Goal: Task Accomplishment & Management: Use online tool/utility

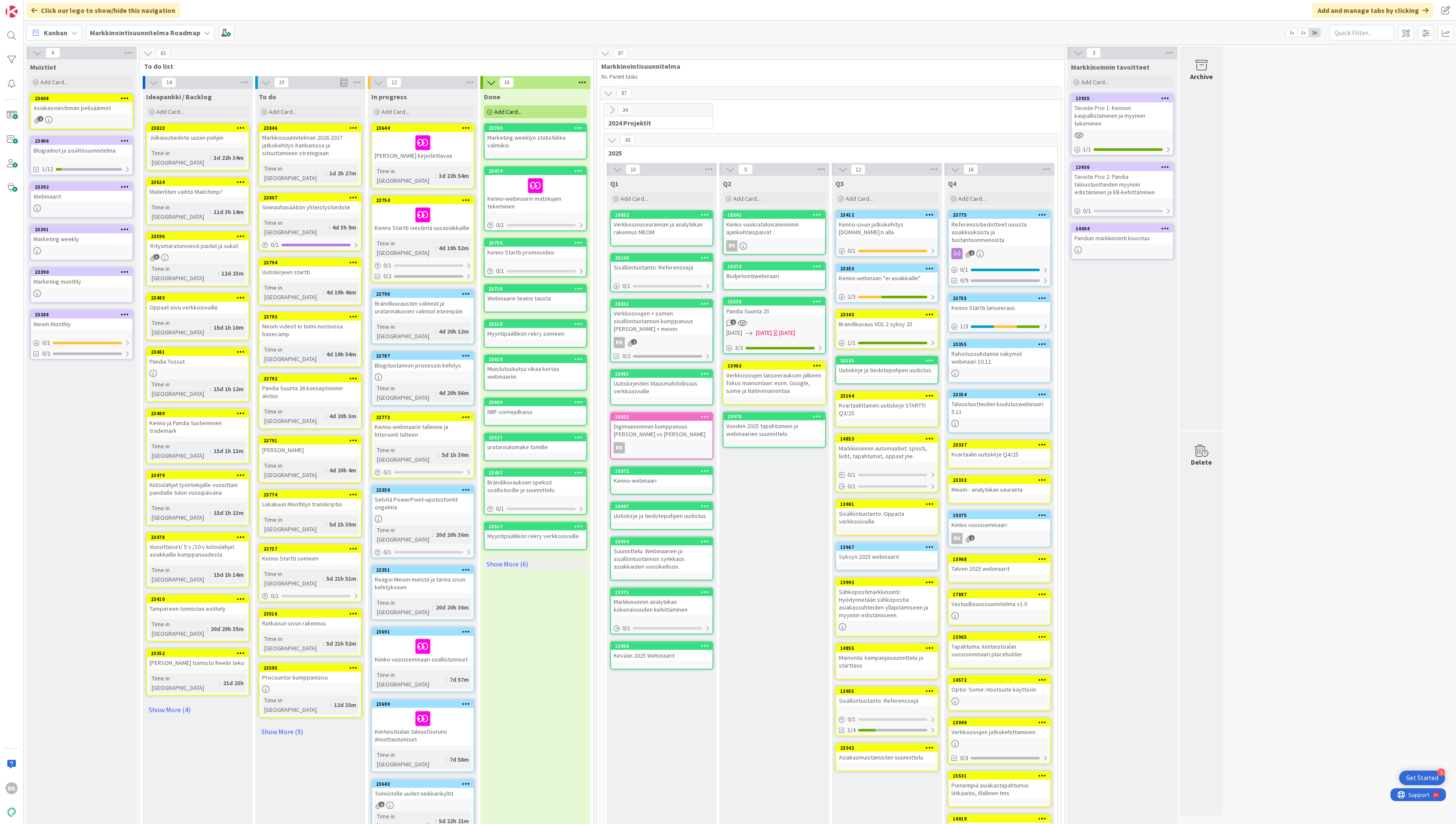
click at [389, 635] on div "Kiinko vuosiseminaari osallistumiset" at bounding box center [422, 650] width 101 height 29
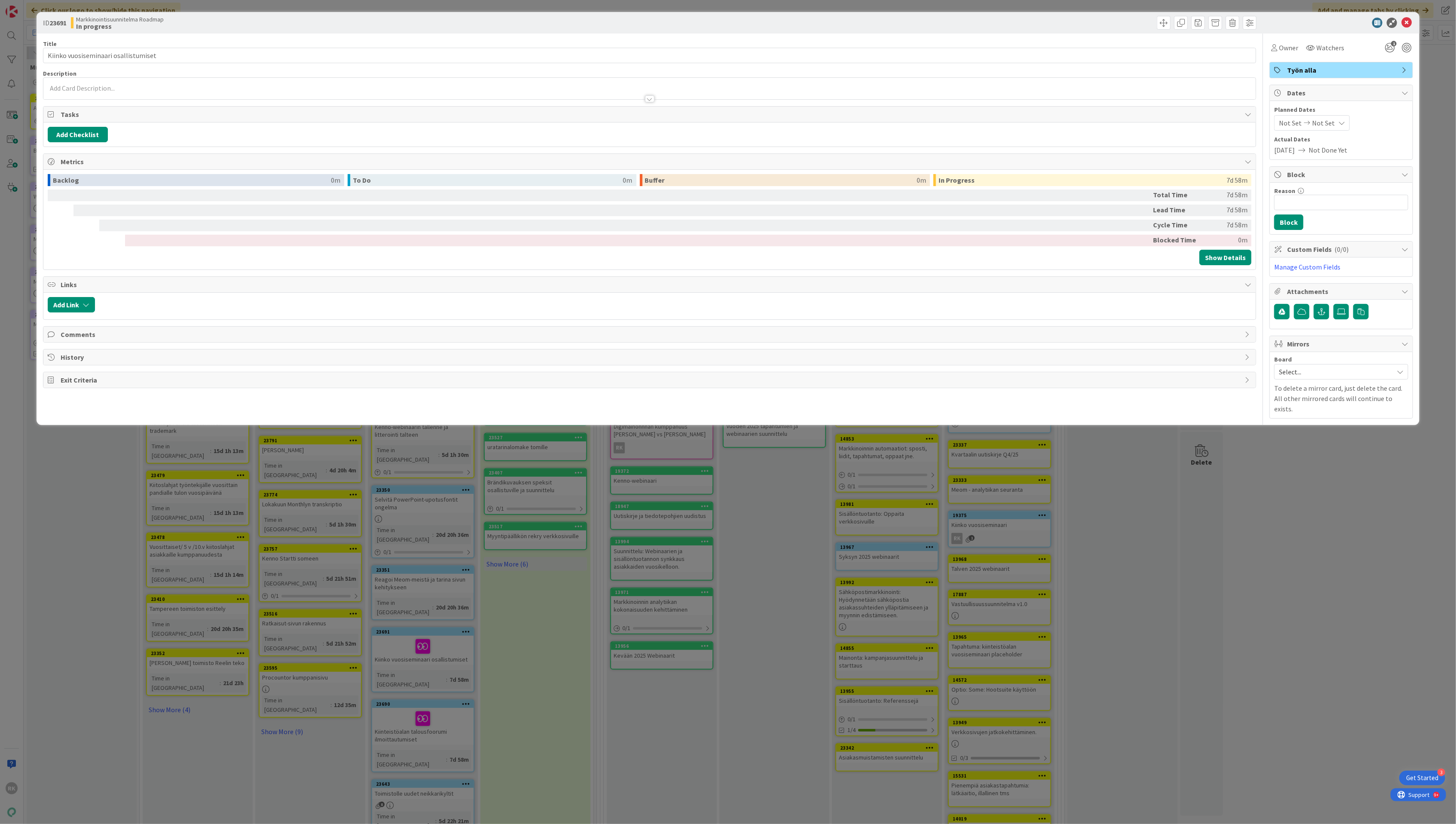
click at [96, 91] on div at bounding box center [650, 94] width 1213 height 9
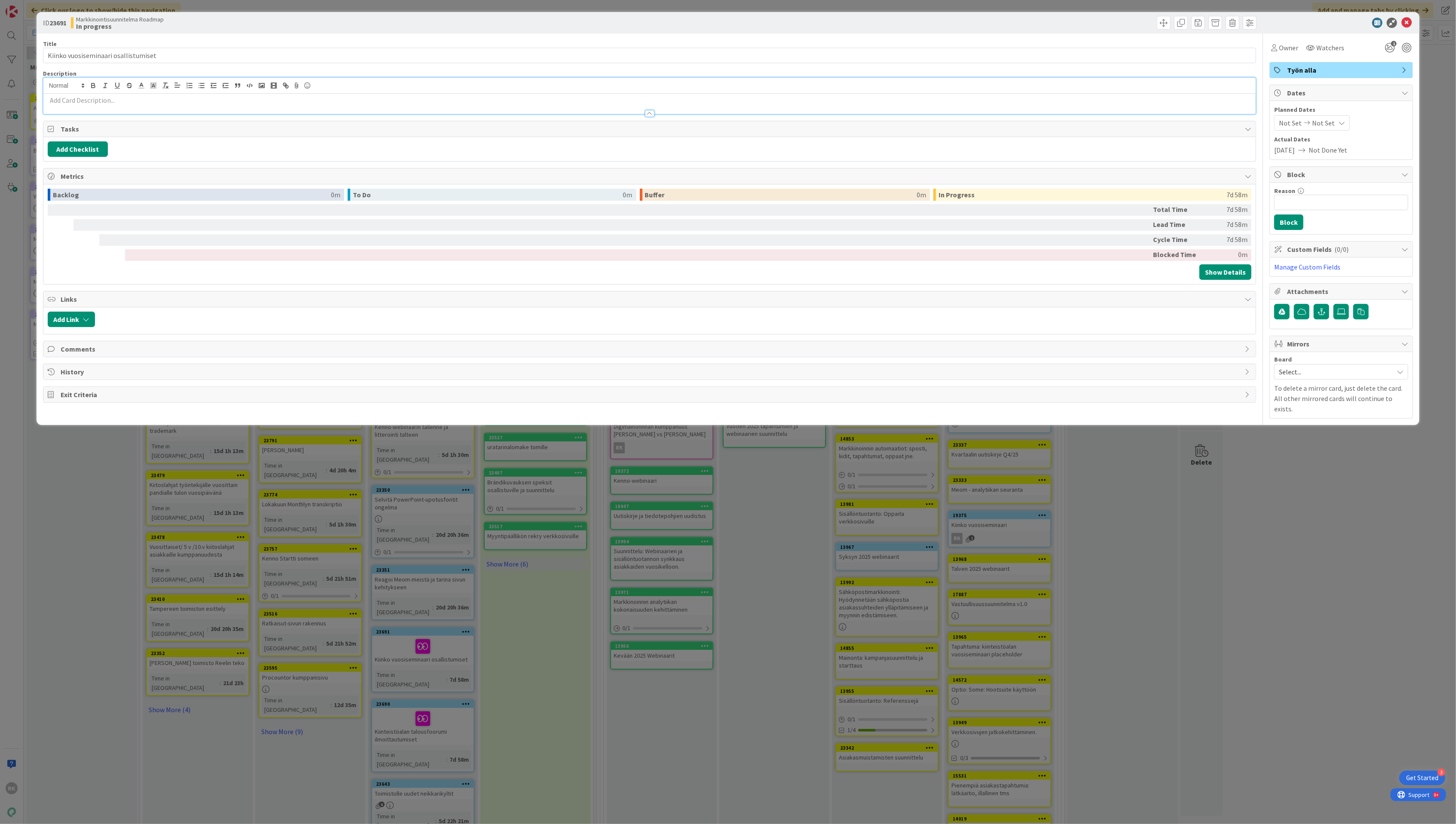
click at [94, 106] on div at bounding box center [650, 109] width 1213 height 9
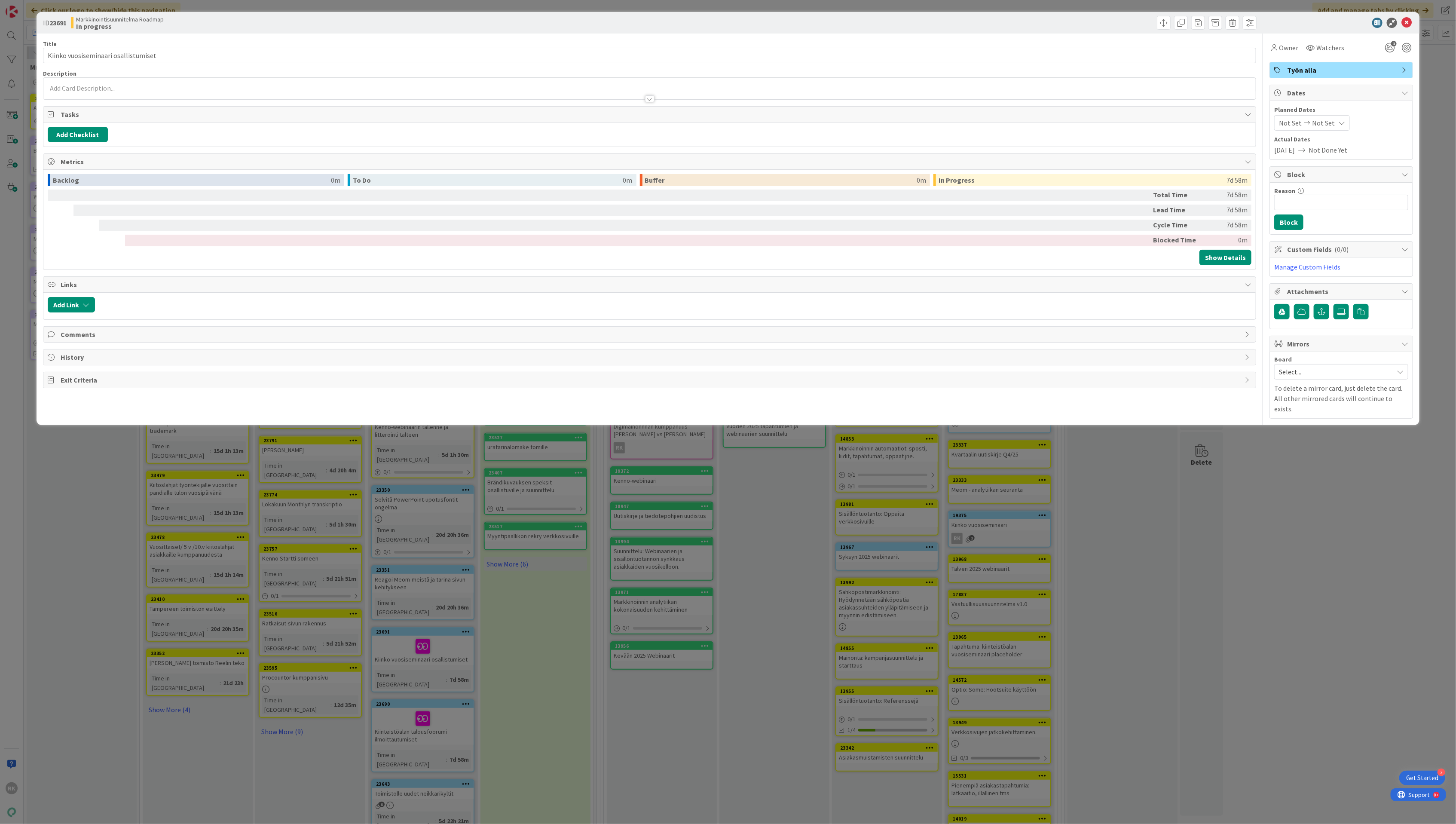
click at [94, 95] on div at bounding box center [650, 94] width 1213 height 9
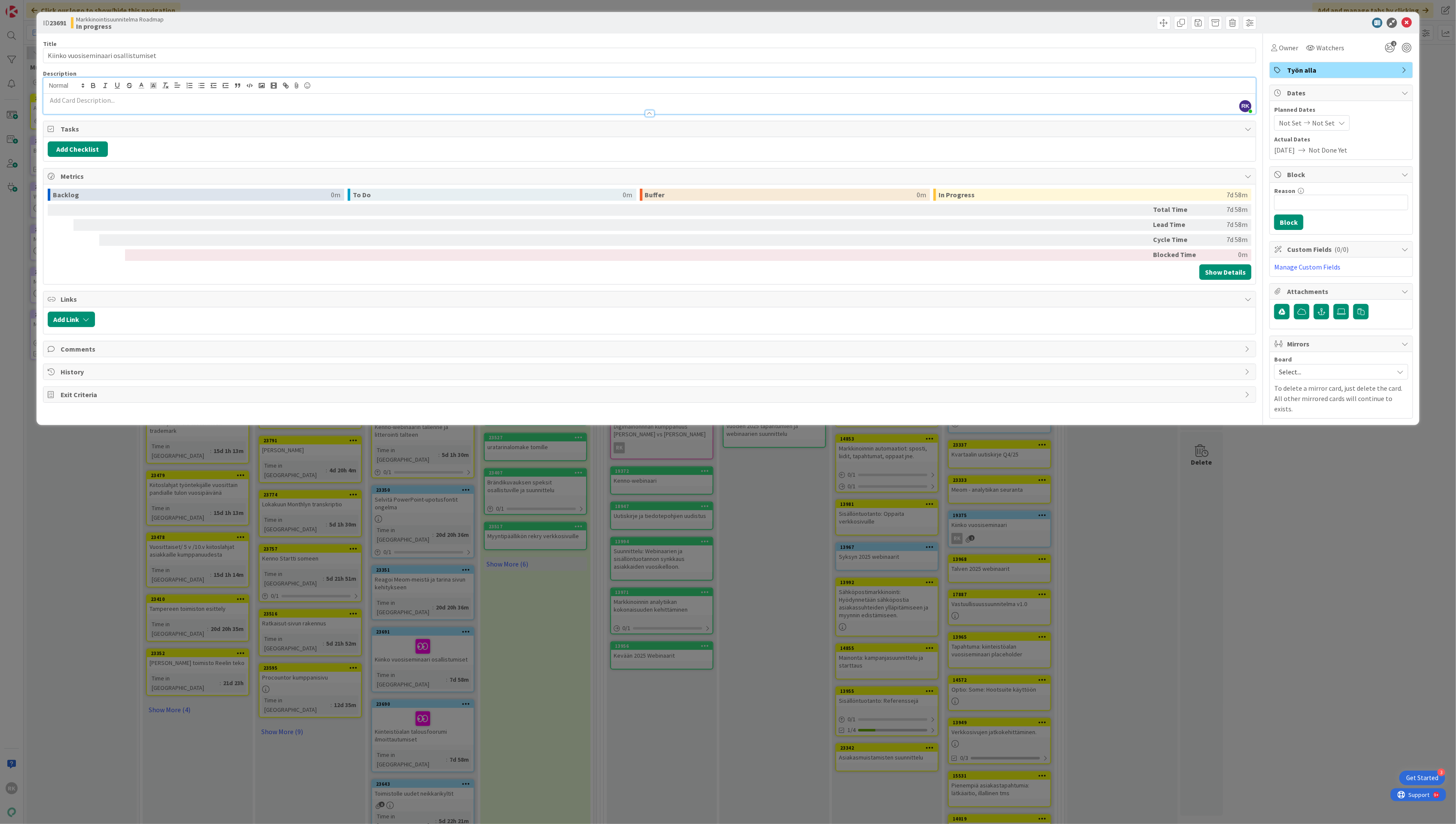
click at [75, 97] on p at bounding box center [649, 100] width 1204 height 10
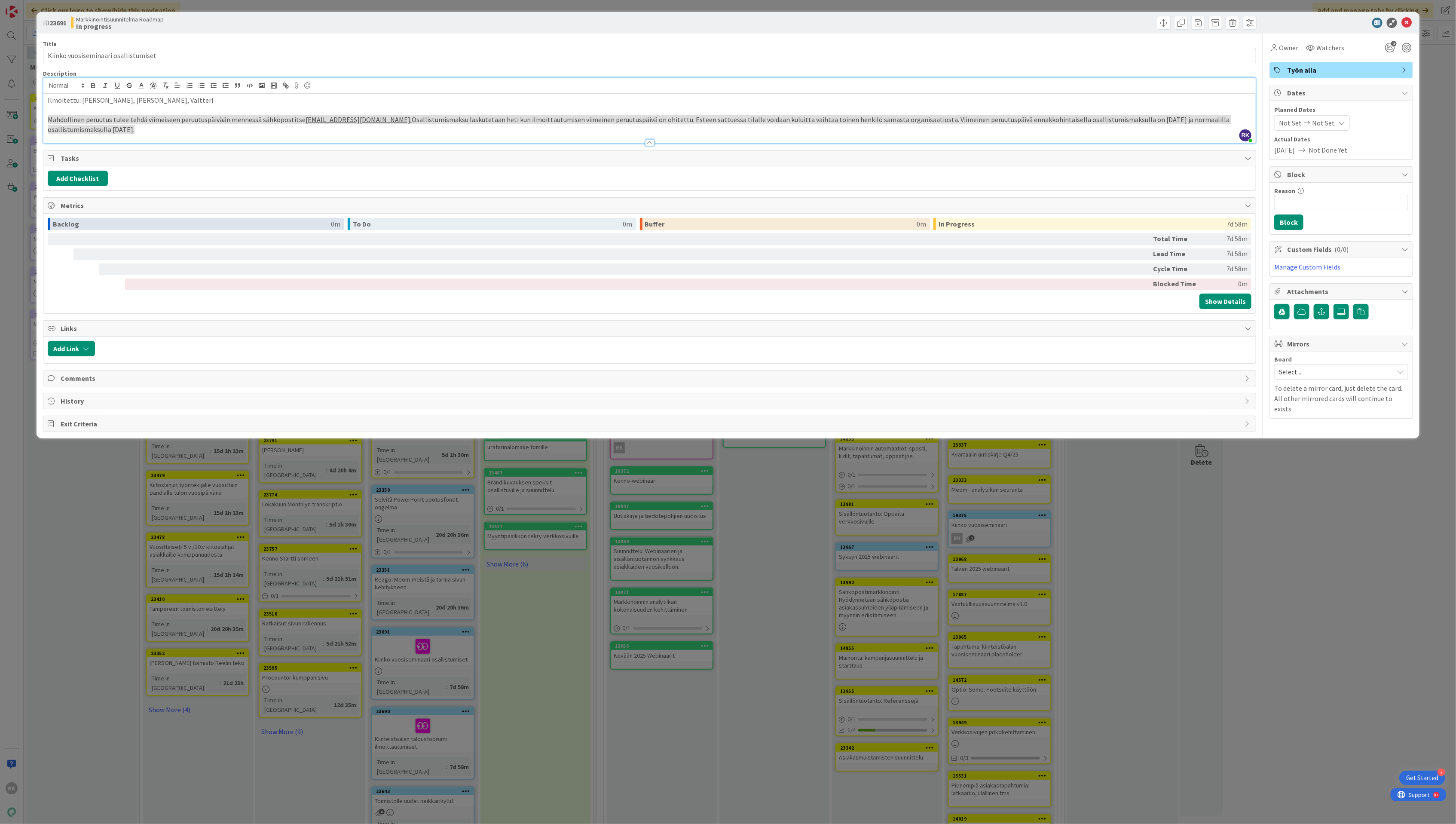
click at [98, 104] on p "Ilmoitettu: [PERSON_NAME], [PERSON_NAME], Valtteri" at bounding box center [649, 100] width 1204 height 10
drag, startPoint x: 96, startPoint y: 97, endPoint x: 107, endPoint y: 149, distance: 53.2
click at [96, 98] on p "Ilmoitettu: [PERSON_NAME], [PERSON_NAME], Valtteri" at bounding box center [649, 100] width 1204 height 10
click at [231, 108] on p at bounding box center [649, 110] width 1204 height 10
click at [230, 100] on p "Ilmoitettu: [PERSON_NAME] (Osasto), [PERSON_NAME], Valtteri" at bounding box center [649, 100] width 1204 height 10
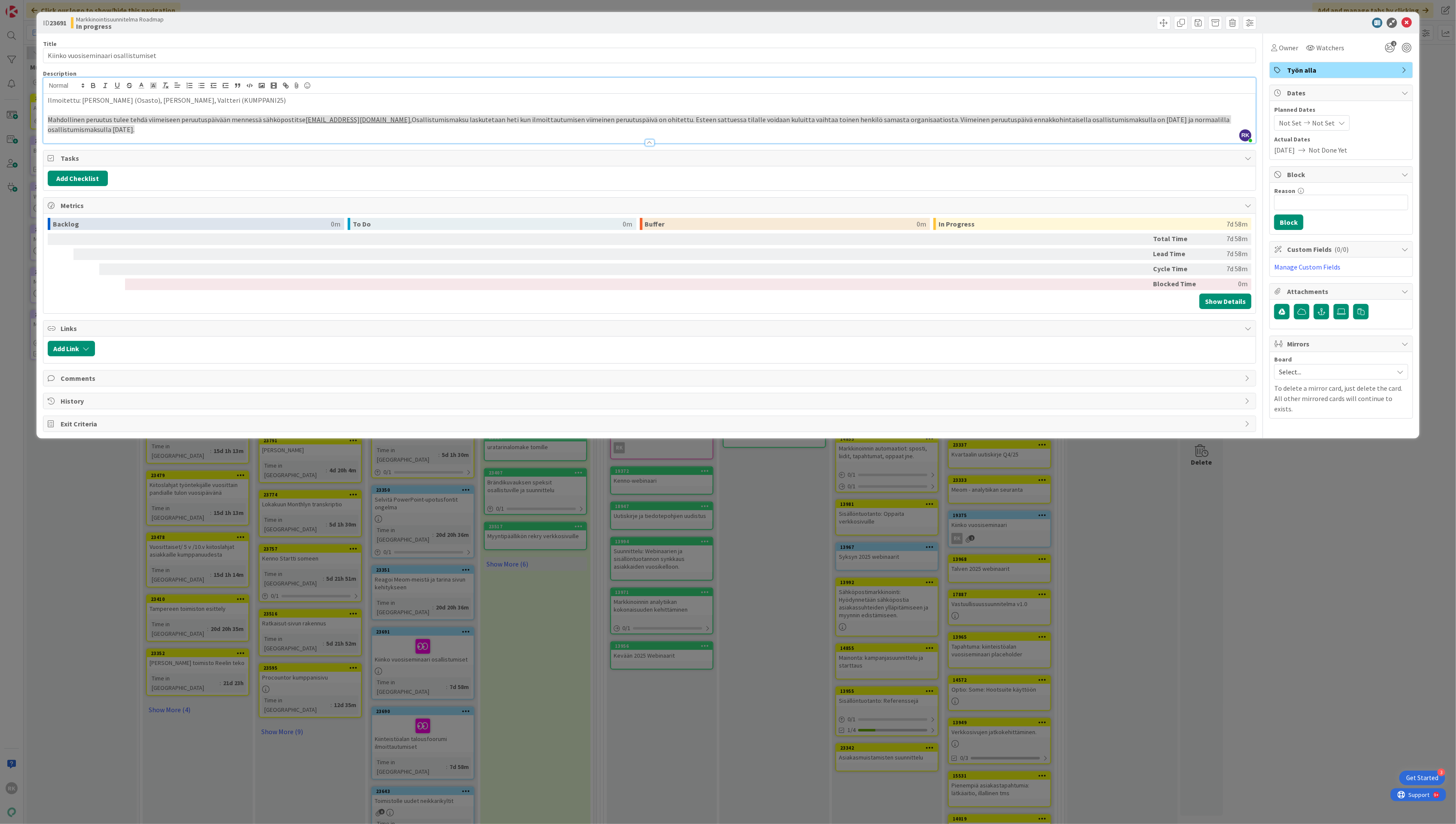
click at [108, 101] on p "Ilmoitettu: [PERSON_NAME] (Osasto), [PERSON_NAME], Valtteri (KUMPPANI25)" at bounding box center [649, 100] width 1204 height 10
click at [100, 125] on p "Mahdollinen peruutus tulee tehdä viimeiseen peruutuspäivään mennessä sähköposti…" at bounding box center [649, 124] width 1204 height 19
click at [123, 129] on p "Mahdollinen peruutus tulee tehdä viimeiseen peruutuspäivään mennessä sähköposti…" at bounding box center [649, 124] width 1204 height 19
drag, startPoint x: 1250, startPoint y: 486, endPoint x: 1250, endPoint y: 492, distance: 6.0
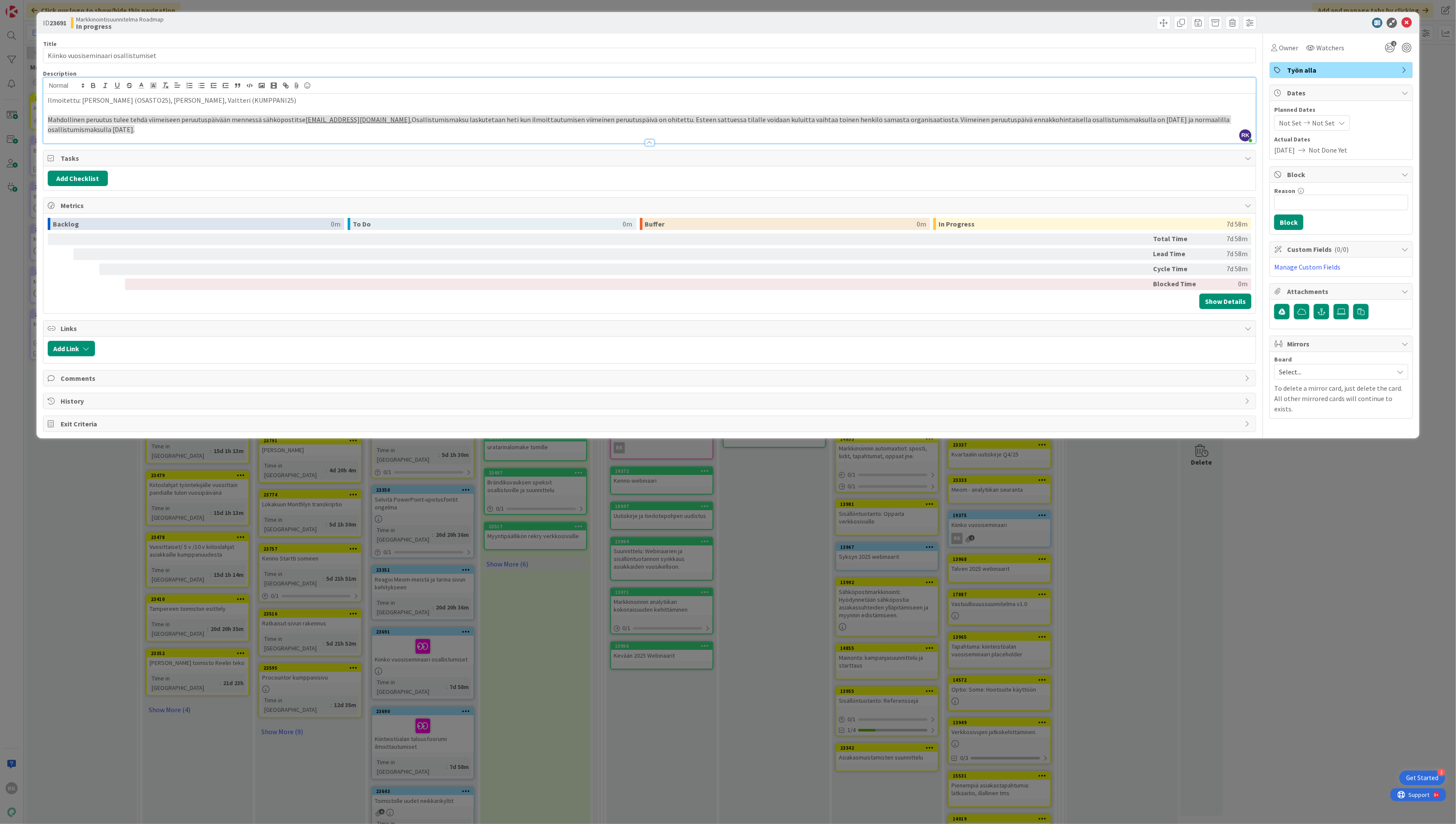
click at [1250, 492] on div "ID 23691 Markkinointisuunnitelma Roadmap In progress Title 36 / 128 Kiinko vuos…" at bounding box center [728, 412] width 1456 height 824
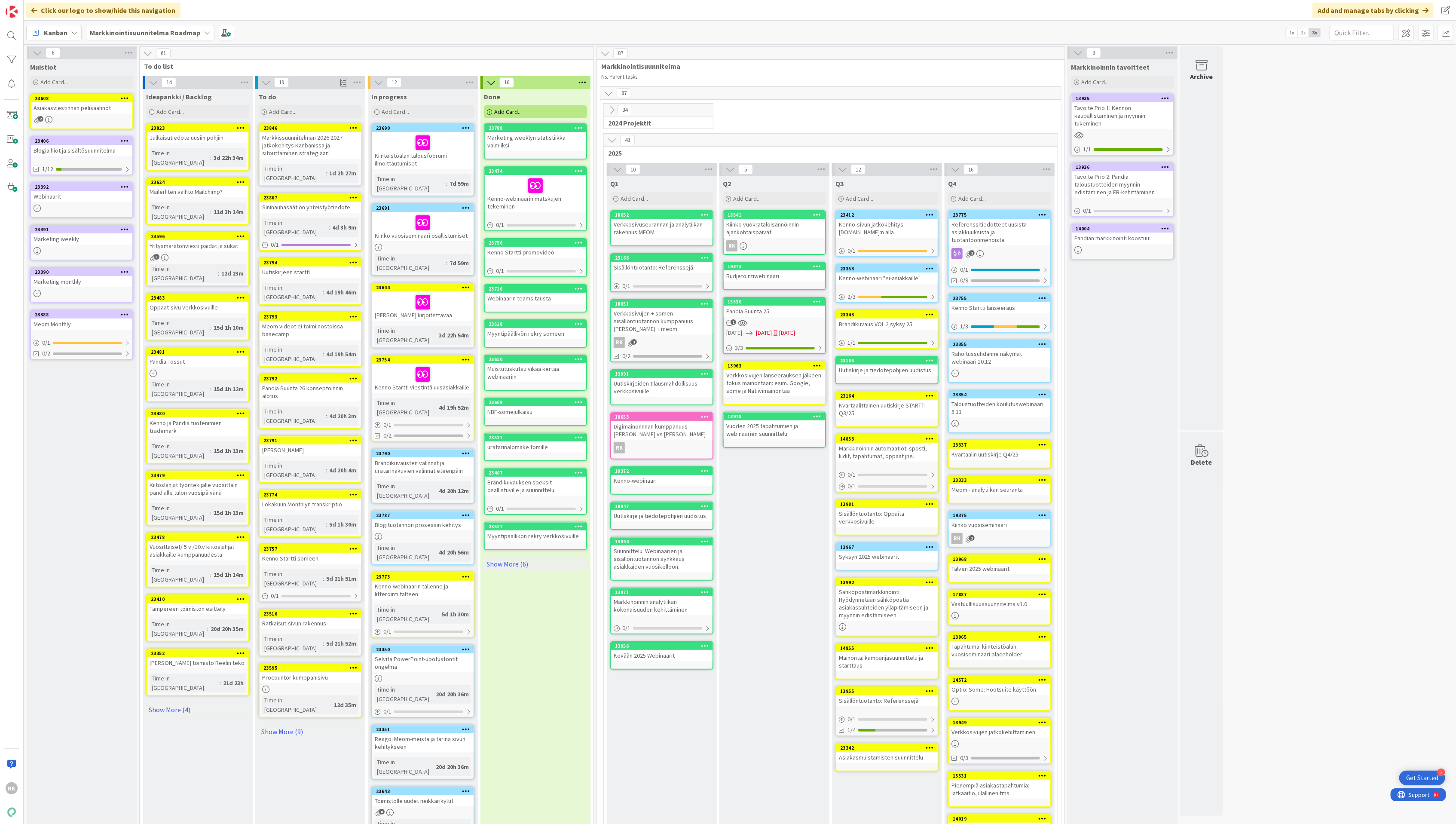
click at [441, 243] on div at bounding box center [422, 247] width 101 height 7
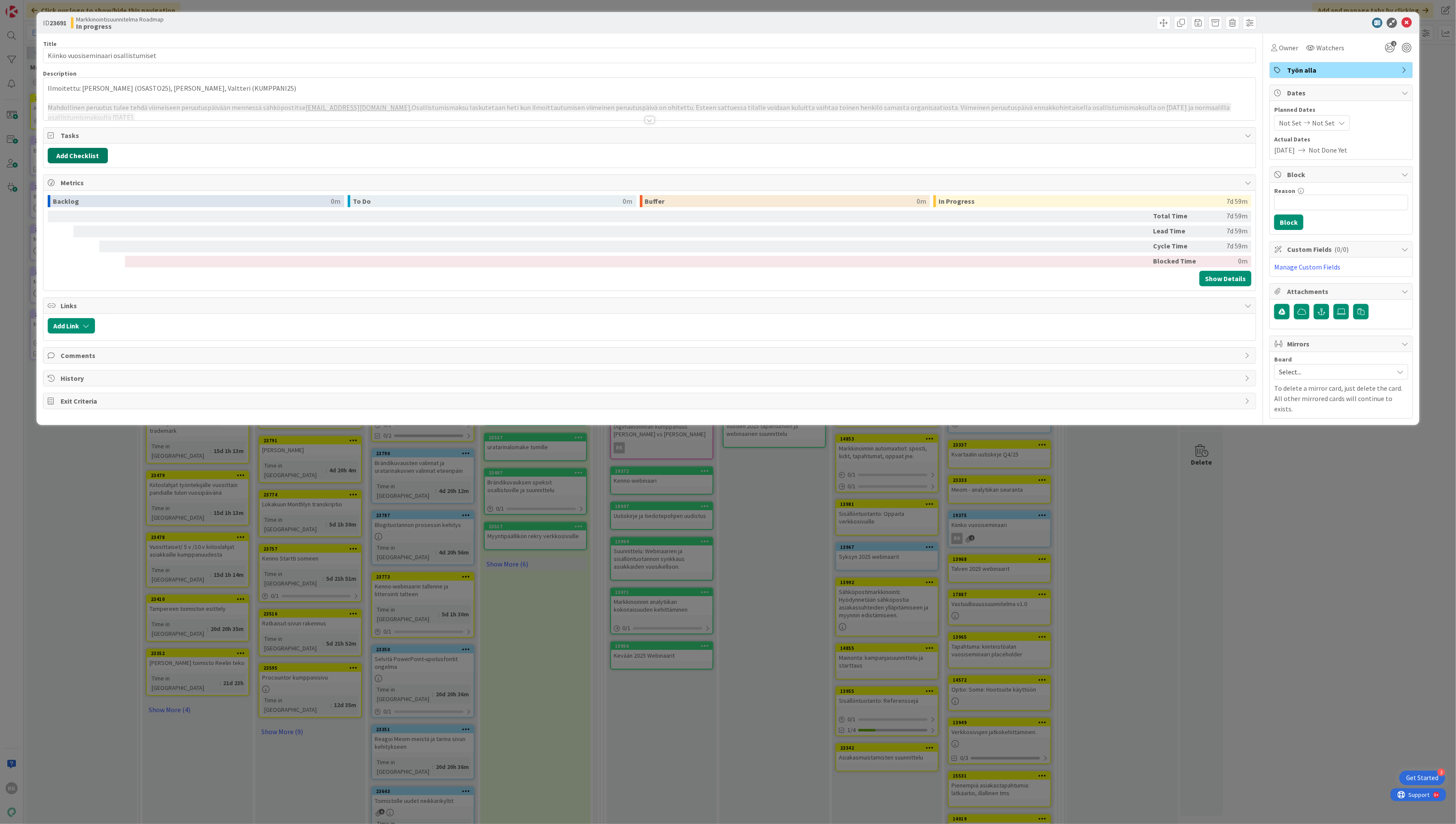
click at [71, 156] on button "Add Checklist" at bounding box center [77, 155] width 60 height 15
type input "S"
type input "HLÖT"
click at [55, 222] on button "Add" at bounding box center [63, 217] width 22 height 15
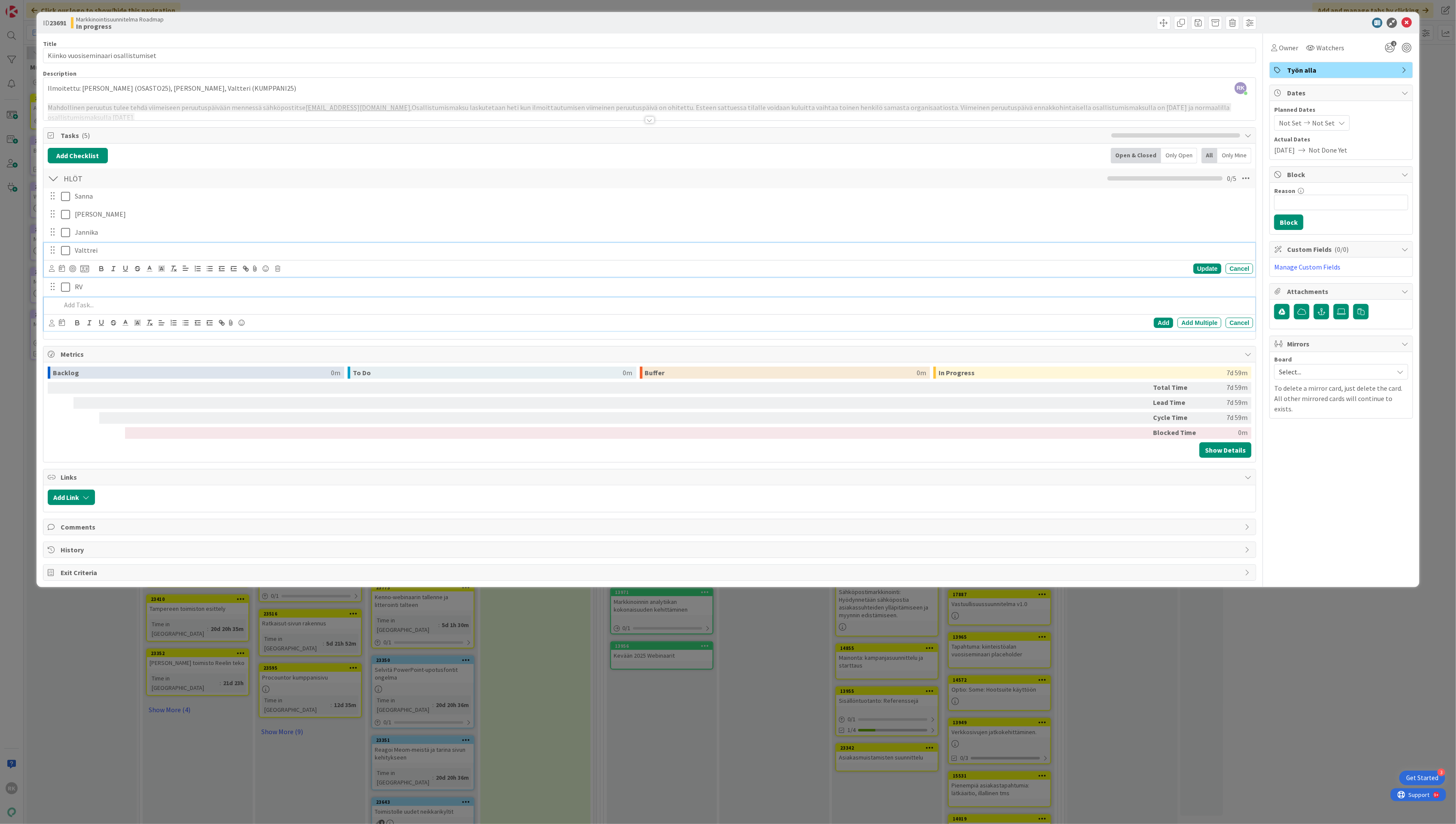
click at [63, 249] on icon at bounding box center [65, 250] width 9 height 10
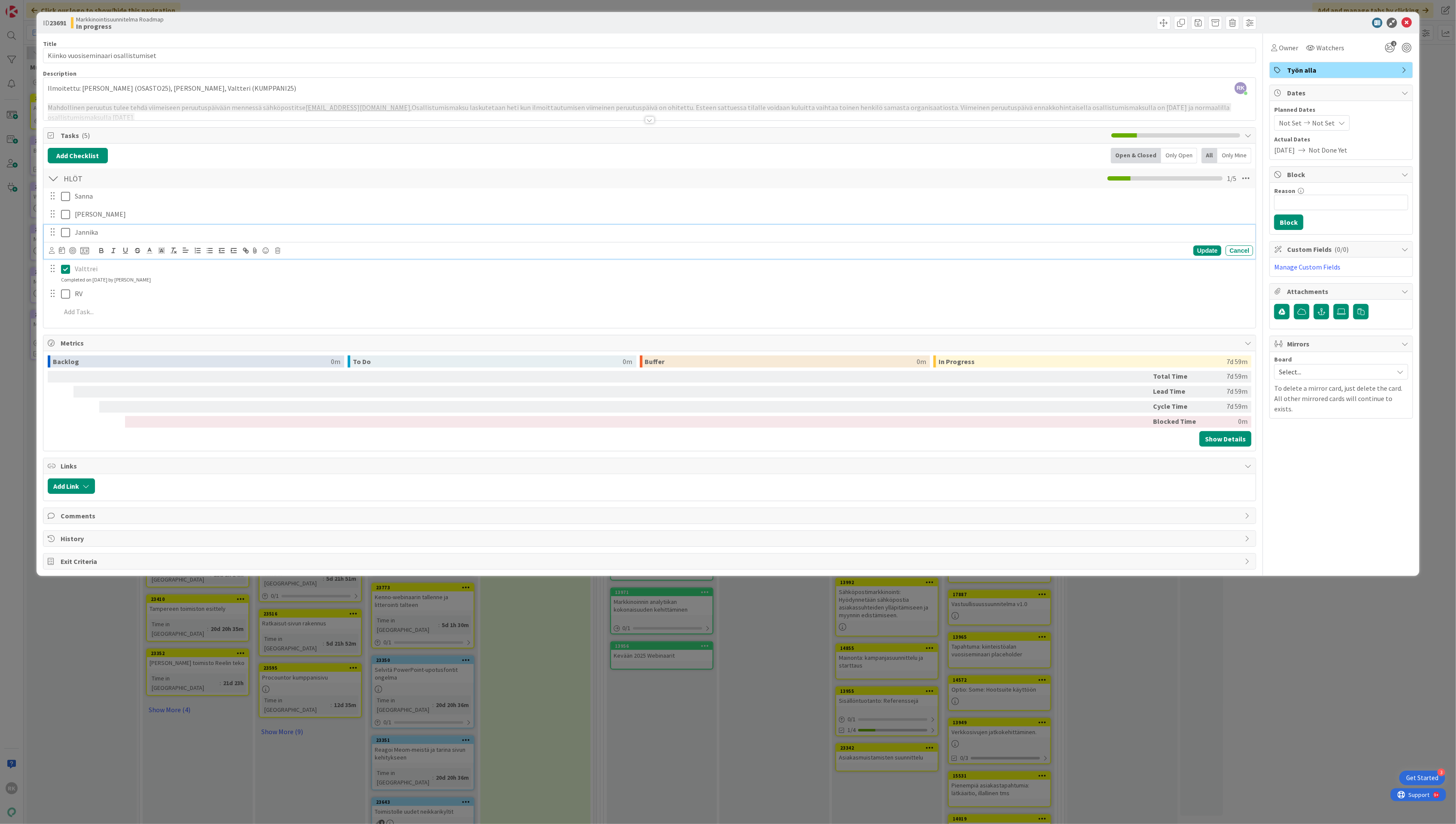
click at [66, 231] on icon at bounding box center [65, 232] width 9 height 10
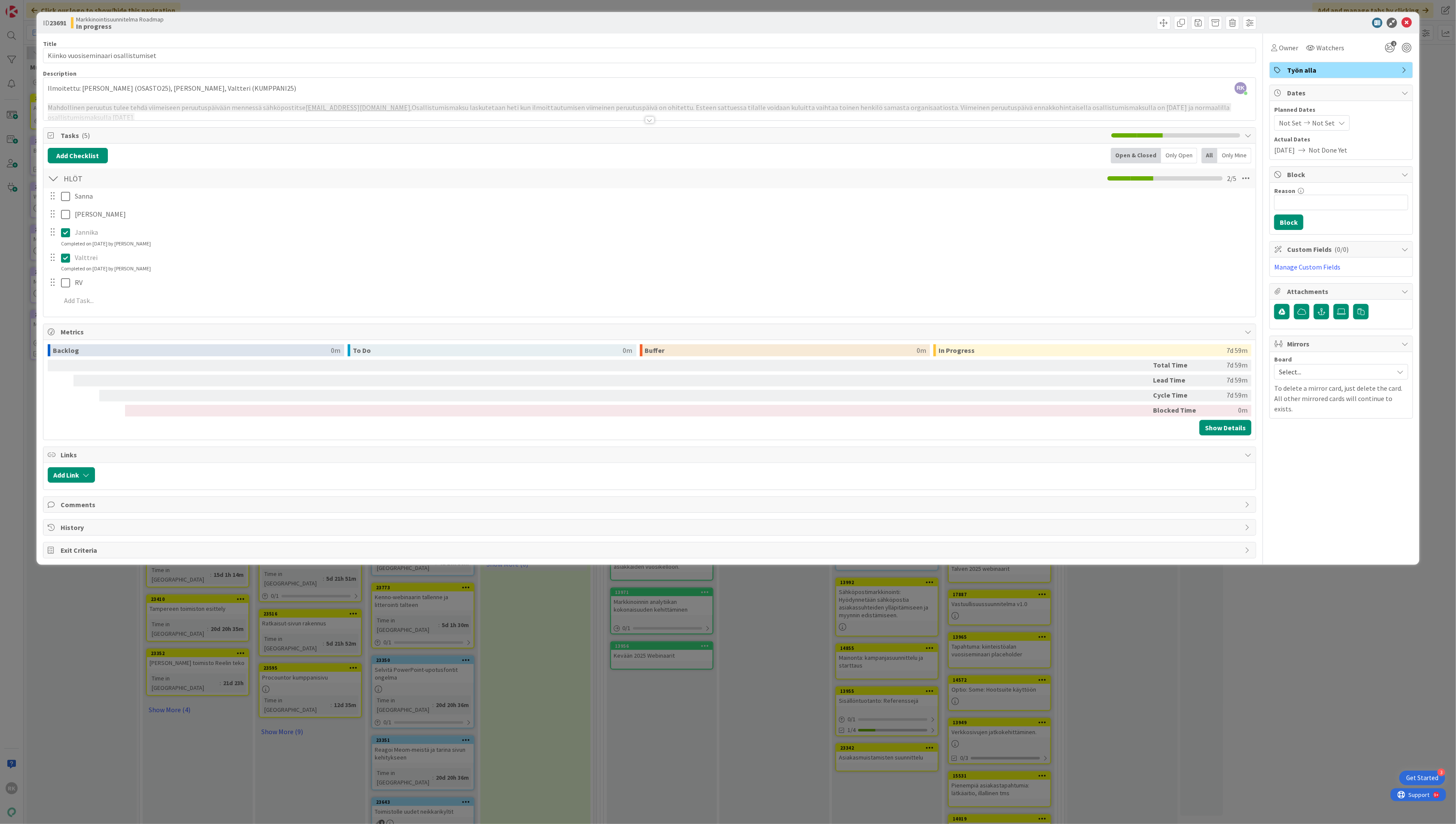
click at [62, 226] on div "Sanna Update Cancel Pekka Update Cancel Jannika Update Cancel Completed on [DAT…" at bounding box center [649, 250] width 1204 height 124
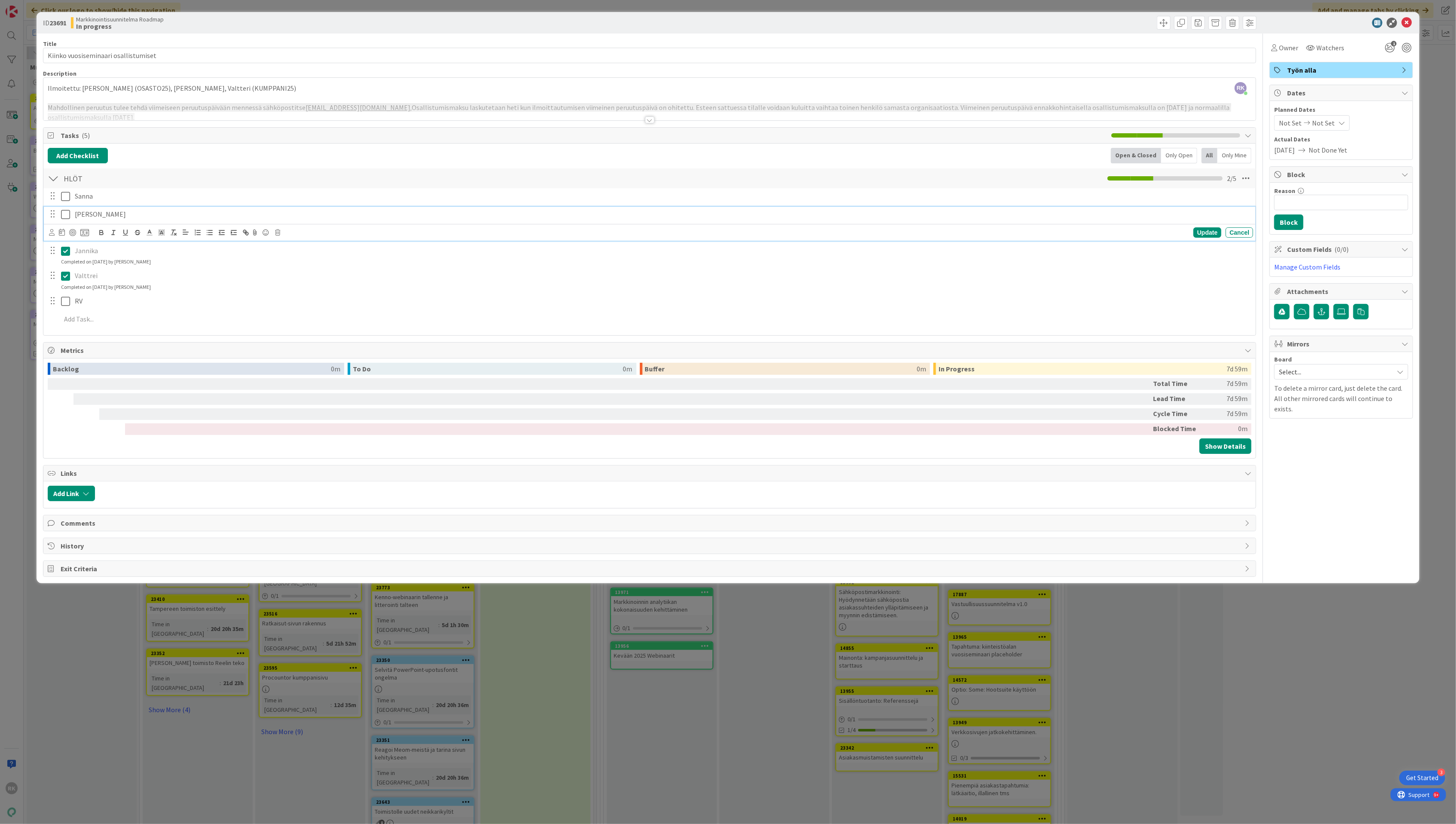
click at [67, 218] on icon at bounding box center [65, 214] width 9 height 10
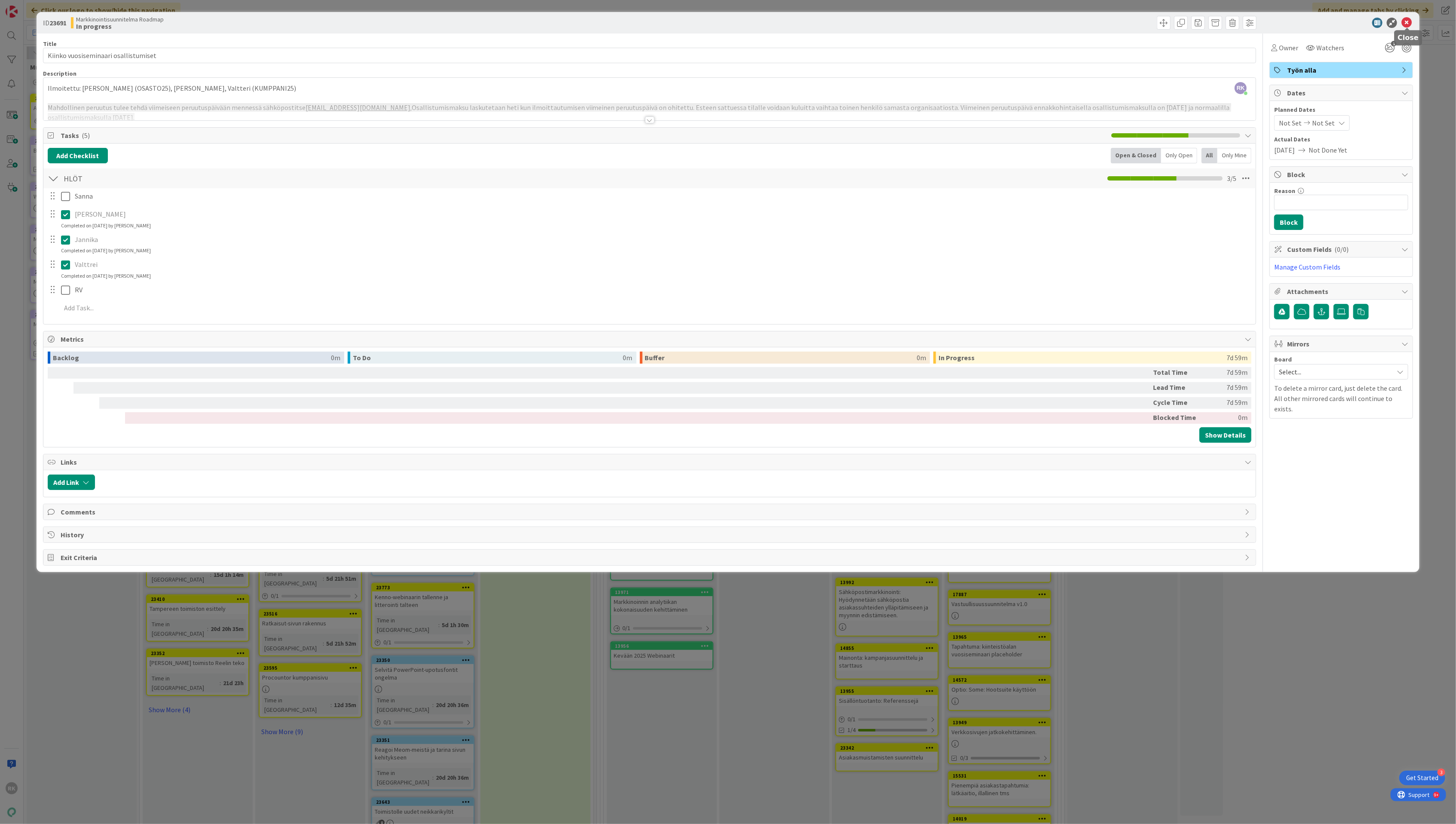
click at [1408, 17] on div "ID 23691 Markkinointisuunnitelma Roadmap In progress" at bounding box center [728, 22] width 1383 height 22
click at [1408, 22] on icon at bounding box center [1406, 22] width 10 height 10
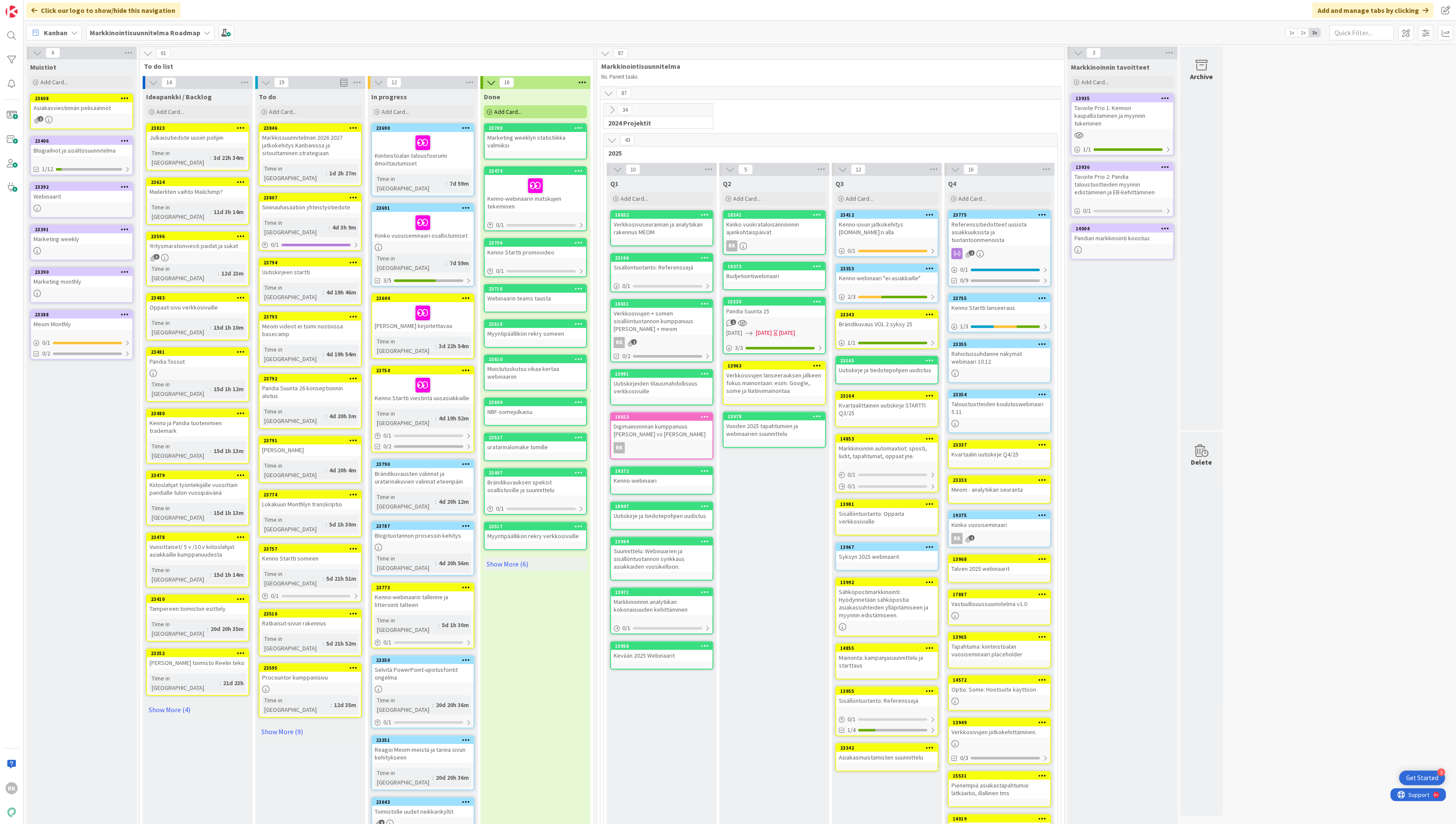
click at [427, 155] on div "Kiinteistöalan talousfoorumi ilmoittautumiset" at bounding box center [422, 150] width 101 height 37
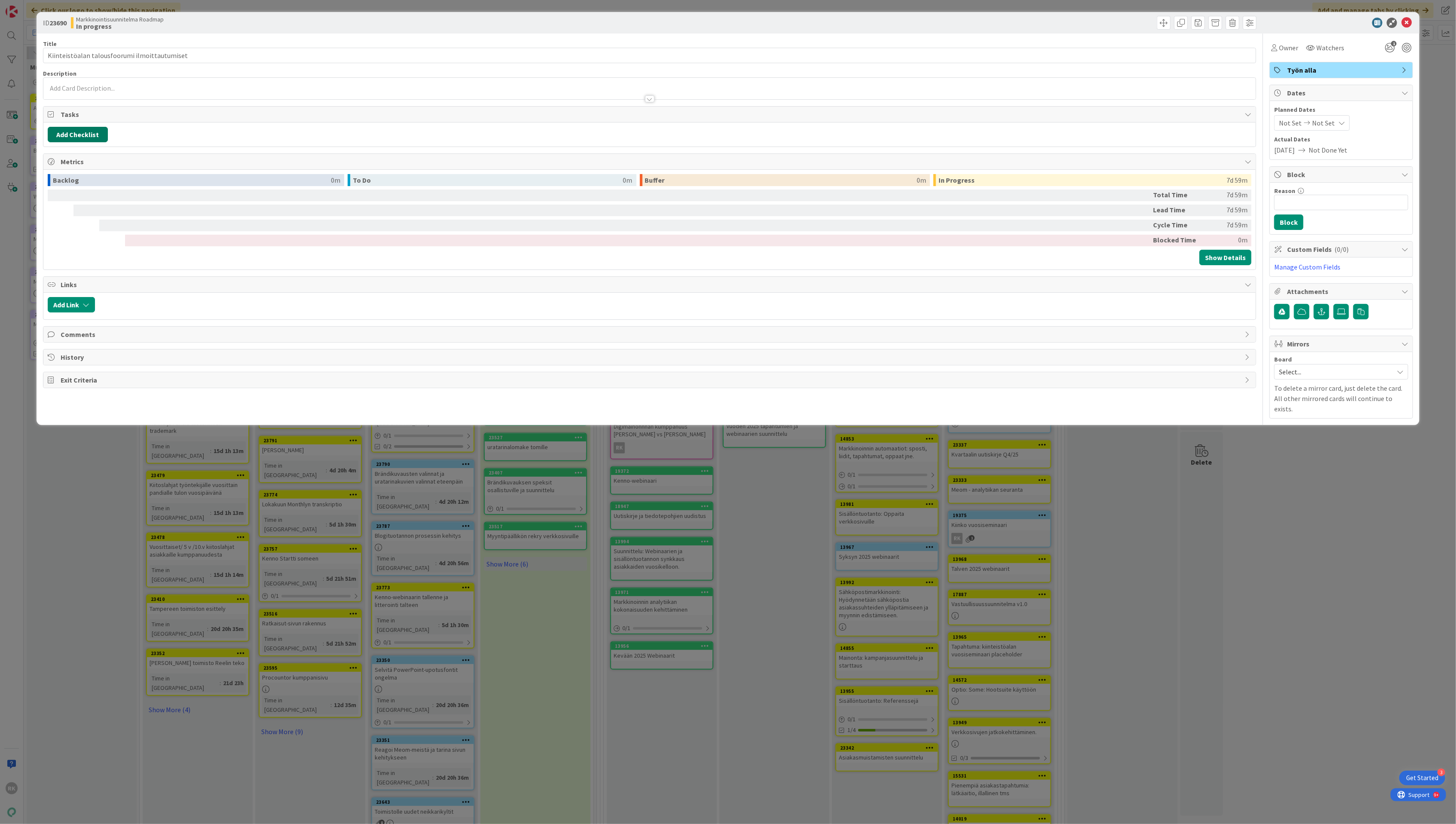
click at [65, 130] on button "Add Checklist" at bounding box center [77, 134] width 60 height 15
type input "[PERSON_NAME]"
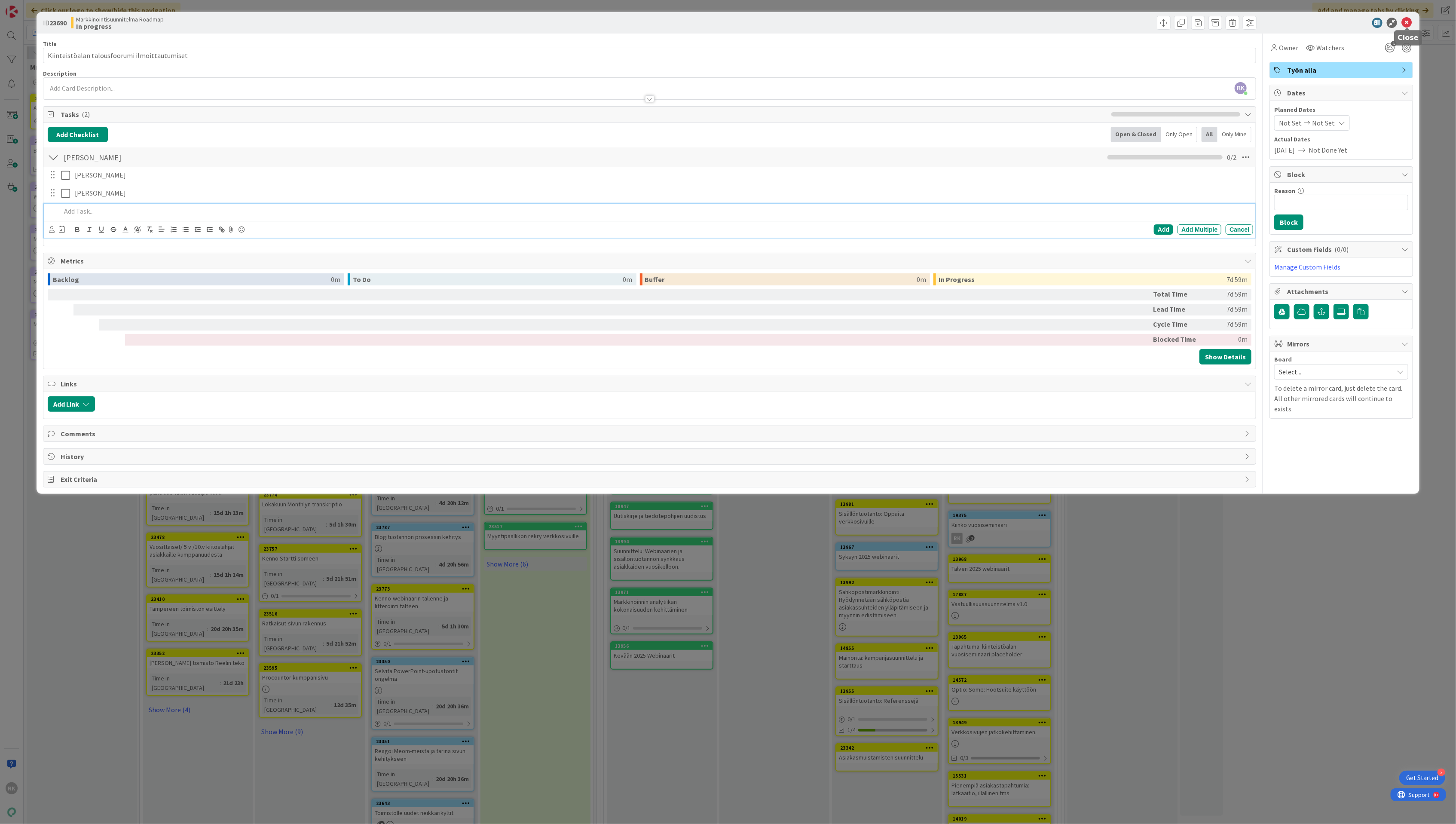
click at [1411, 18] on icon at bounding box center [1406, 22] width 10 height 10
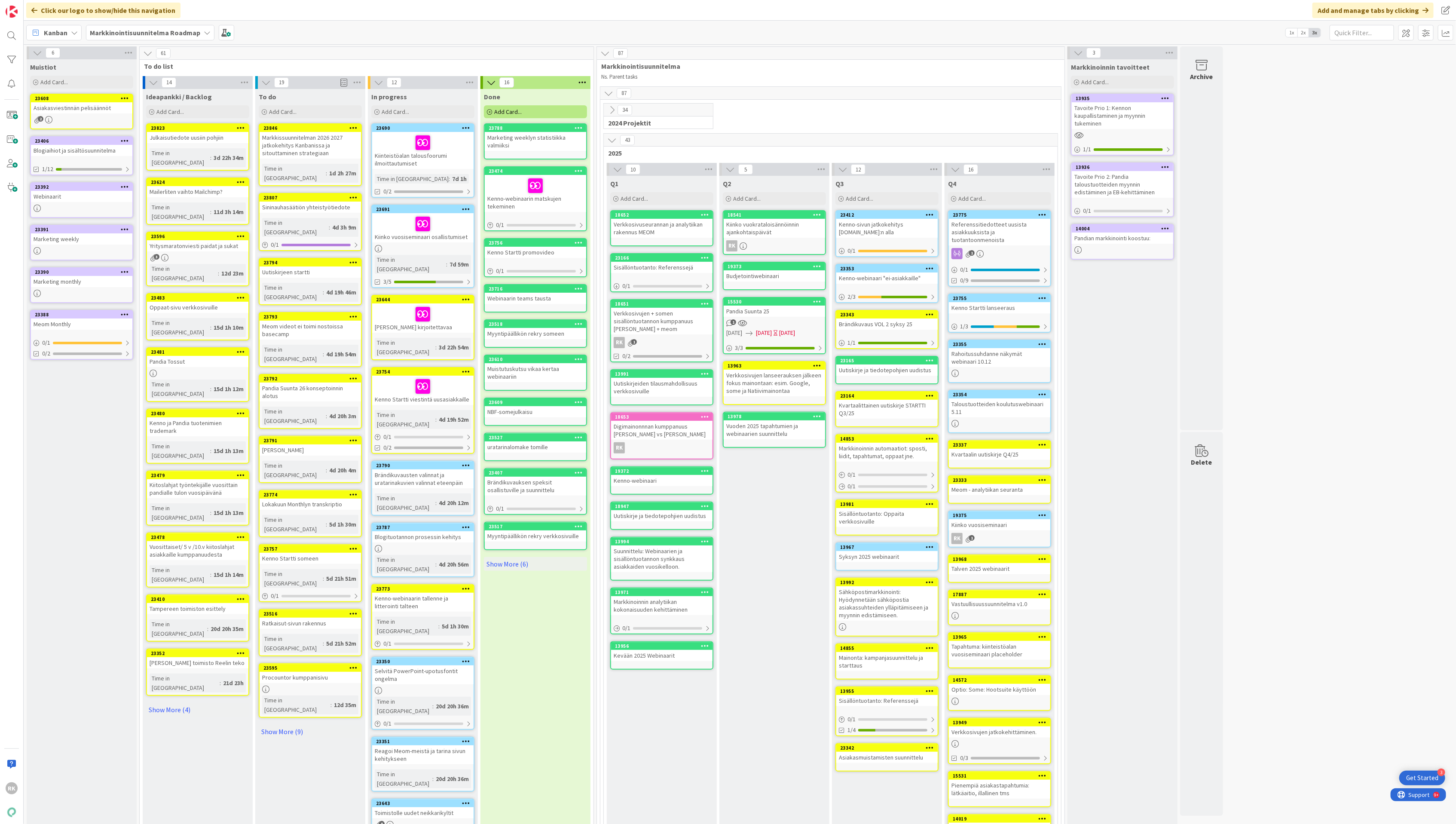
click at [443, 377] on div at bounding box center [423, 386] width 96 height 18
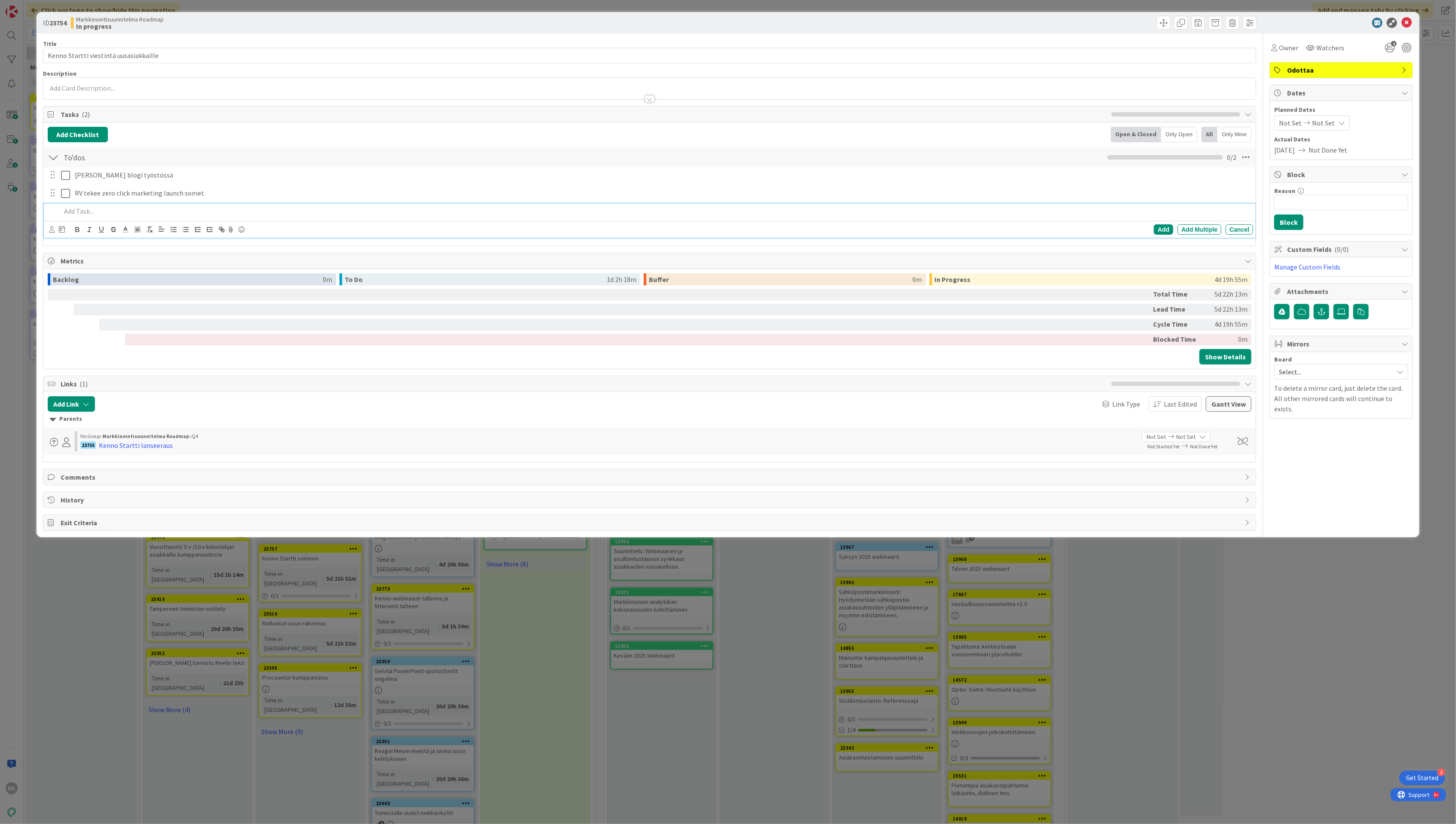
click at [88, 213] on p at bounding box center [655, 211] width 1189 height 10
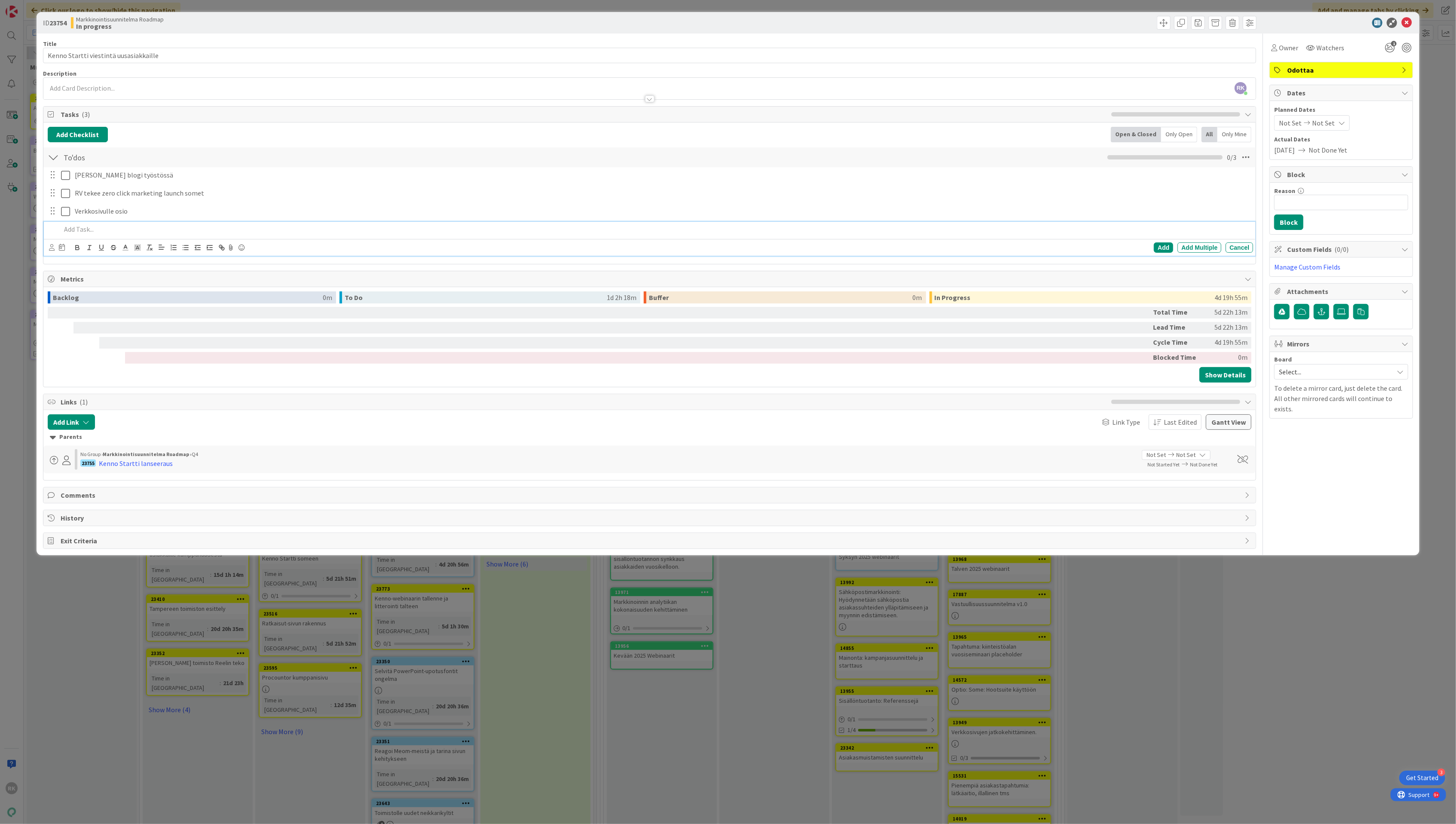
click at [21, 297] on div "ID 23754 Markkinointisuunnitelma Roadmap In progress Title 38 / 128 Kenno Start…" at bounding box center [728, 412] width 1456 height 824
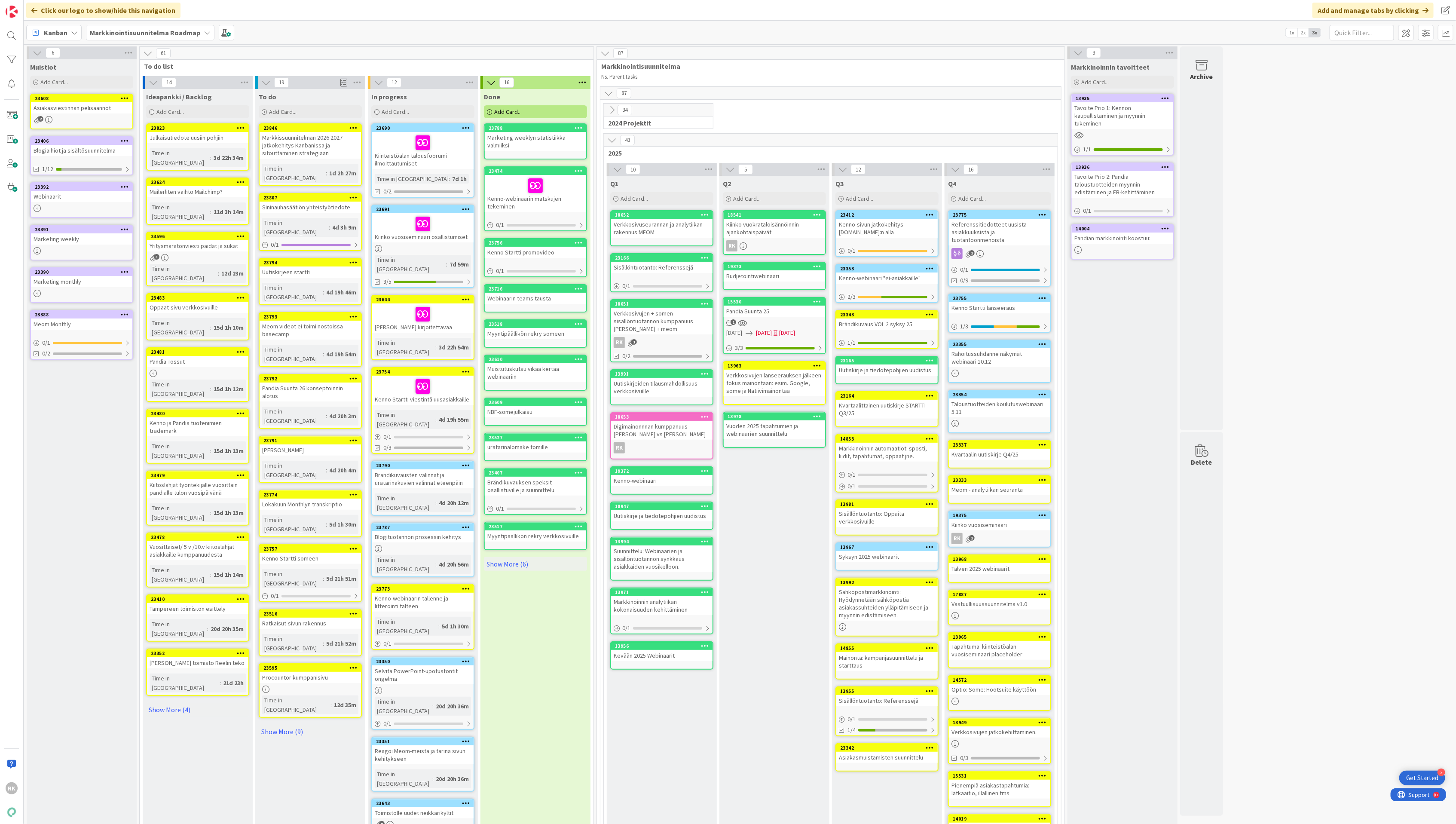
click at [452, 377] on div "Kenno Startti viestintä uusasiakkaille" at bounding box center [422, 390] width 101 height 29
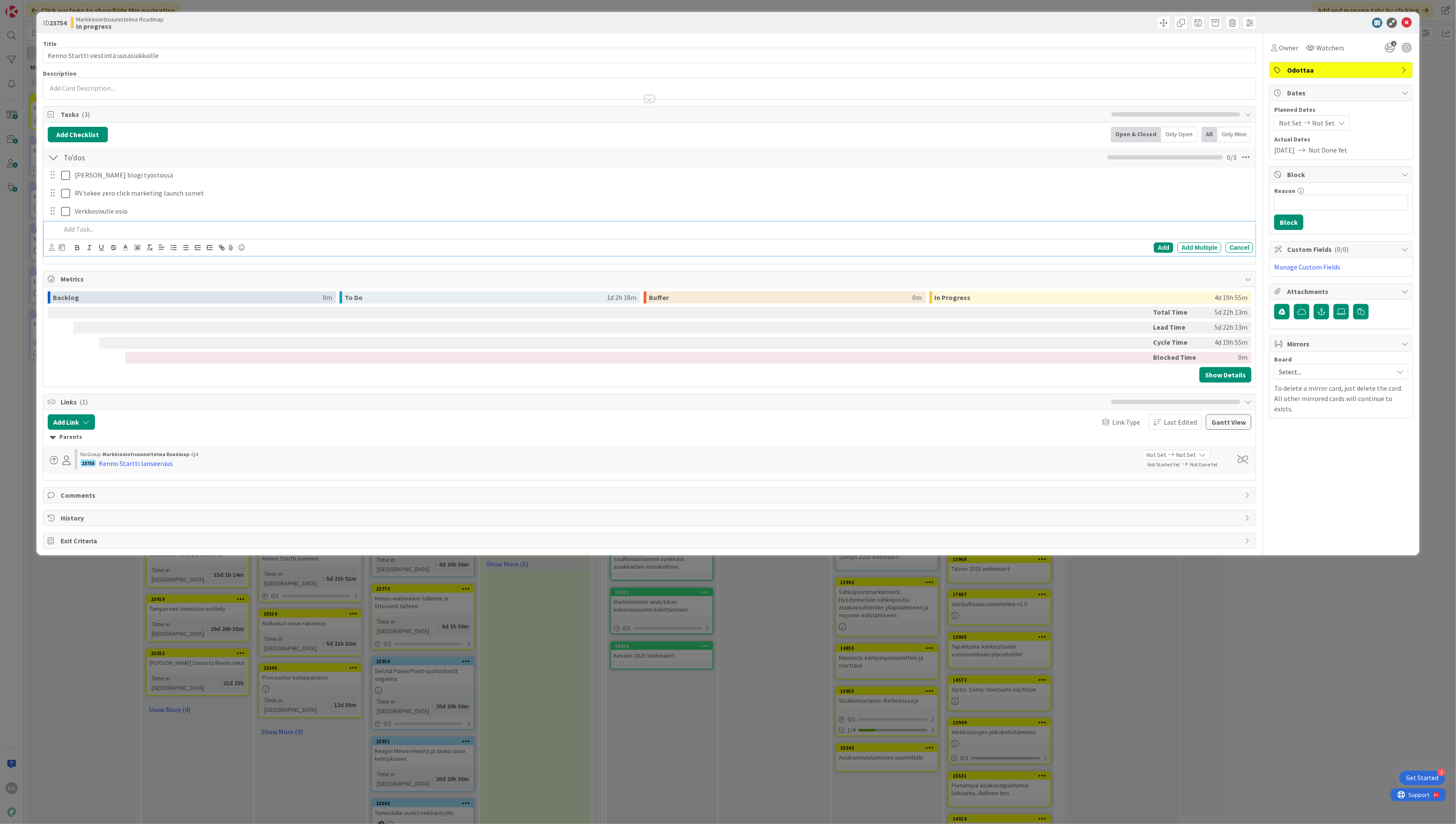
click at [93, 226] on p at bounding box center [655, 229] width 1189 height 10
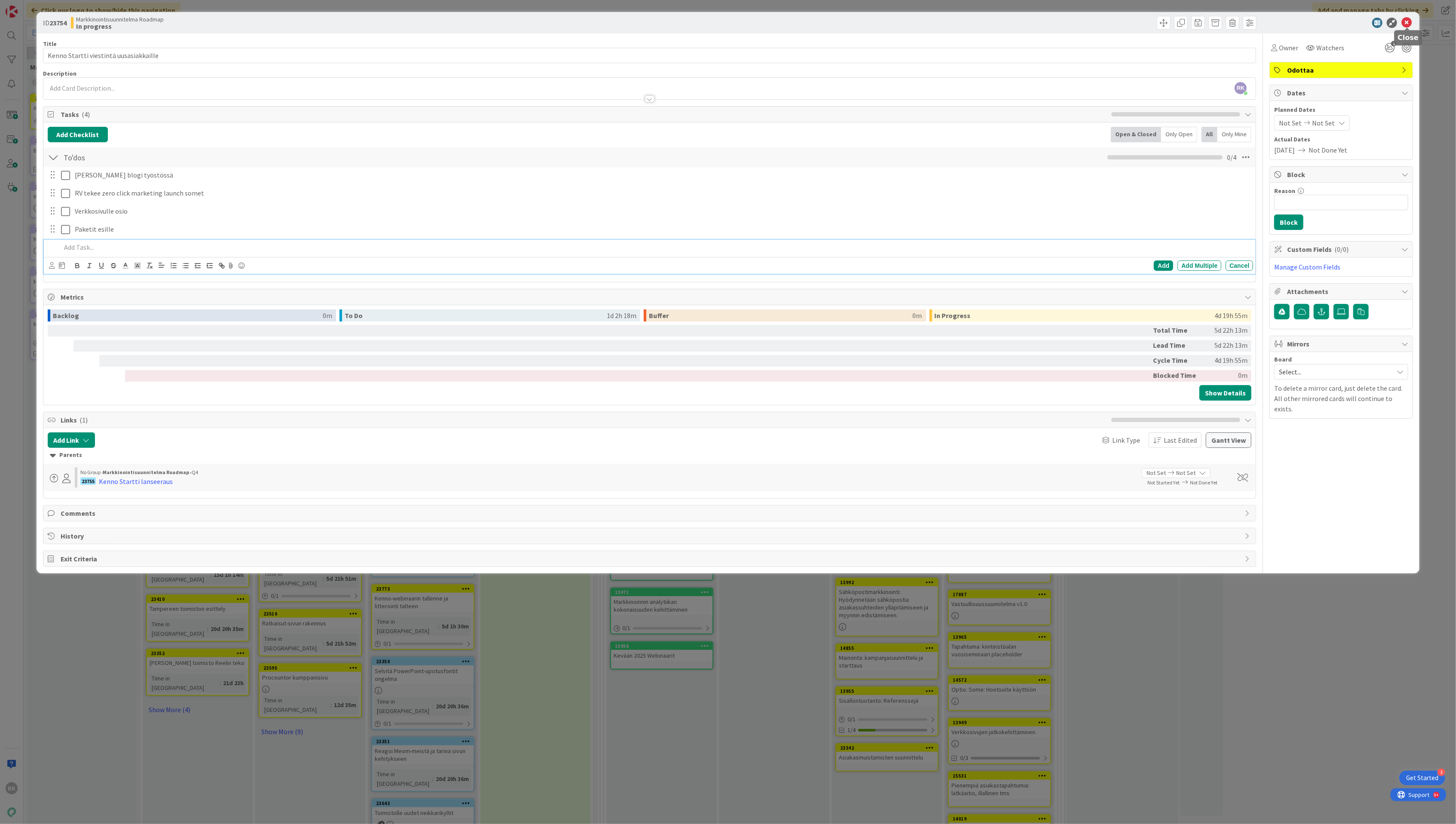
click at [1403, 27] on icon at bounding box center [1406, 22] width 10 height 10
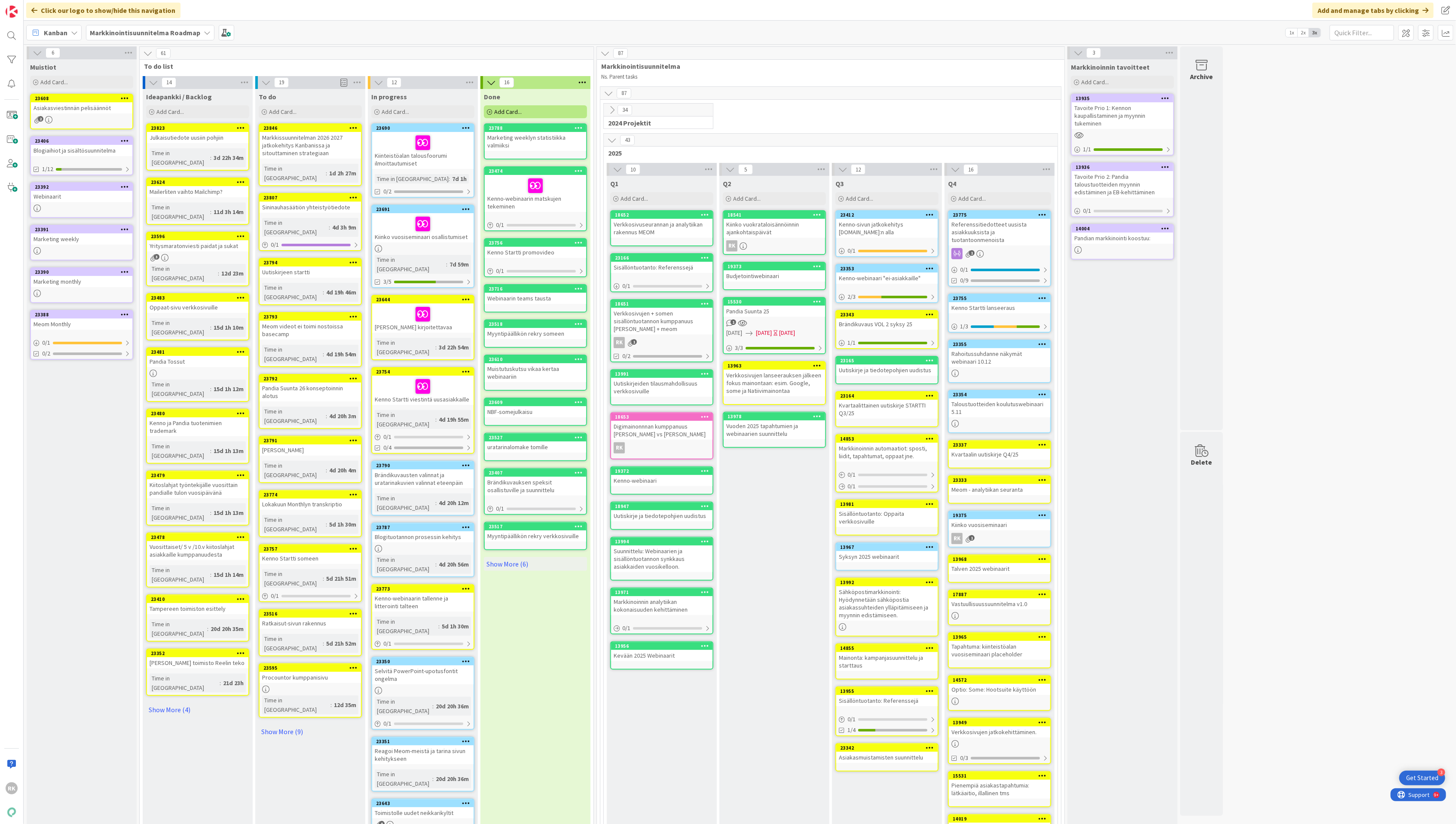
click at [444, 243] on div "23691 Kiinko vuosiseminaari osallistumiset Time in [GEOGRAPHIC_DATA] : 7d 59m 3…" at bounding box center [422, 247] width 103 height 84
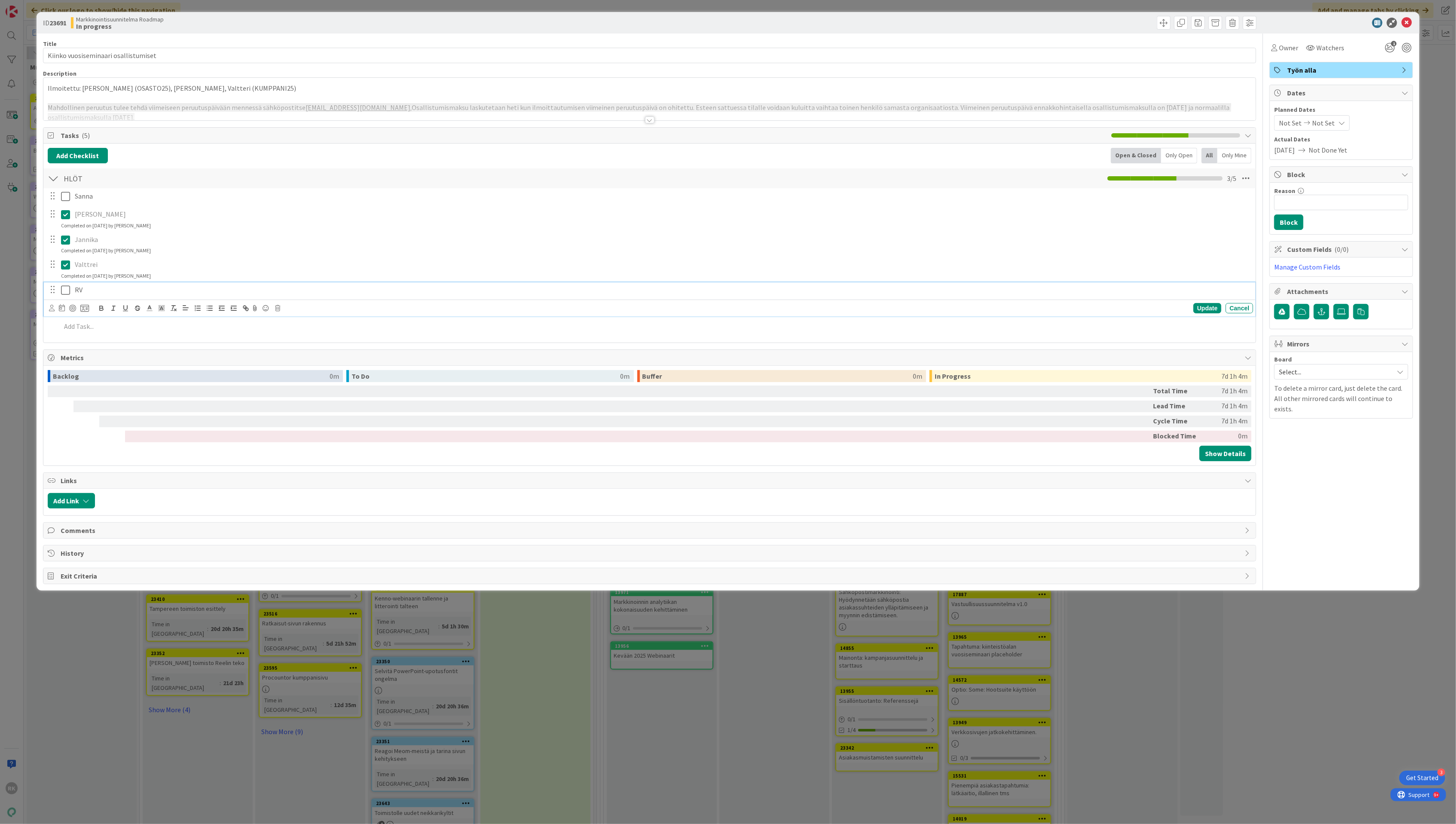
click at [93, 297] on div "RV" at bounding box center [662, 289] width 1181 height 15
click at [63, 296] on icon at bounding box center [65, 290] width 9 height 10
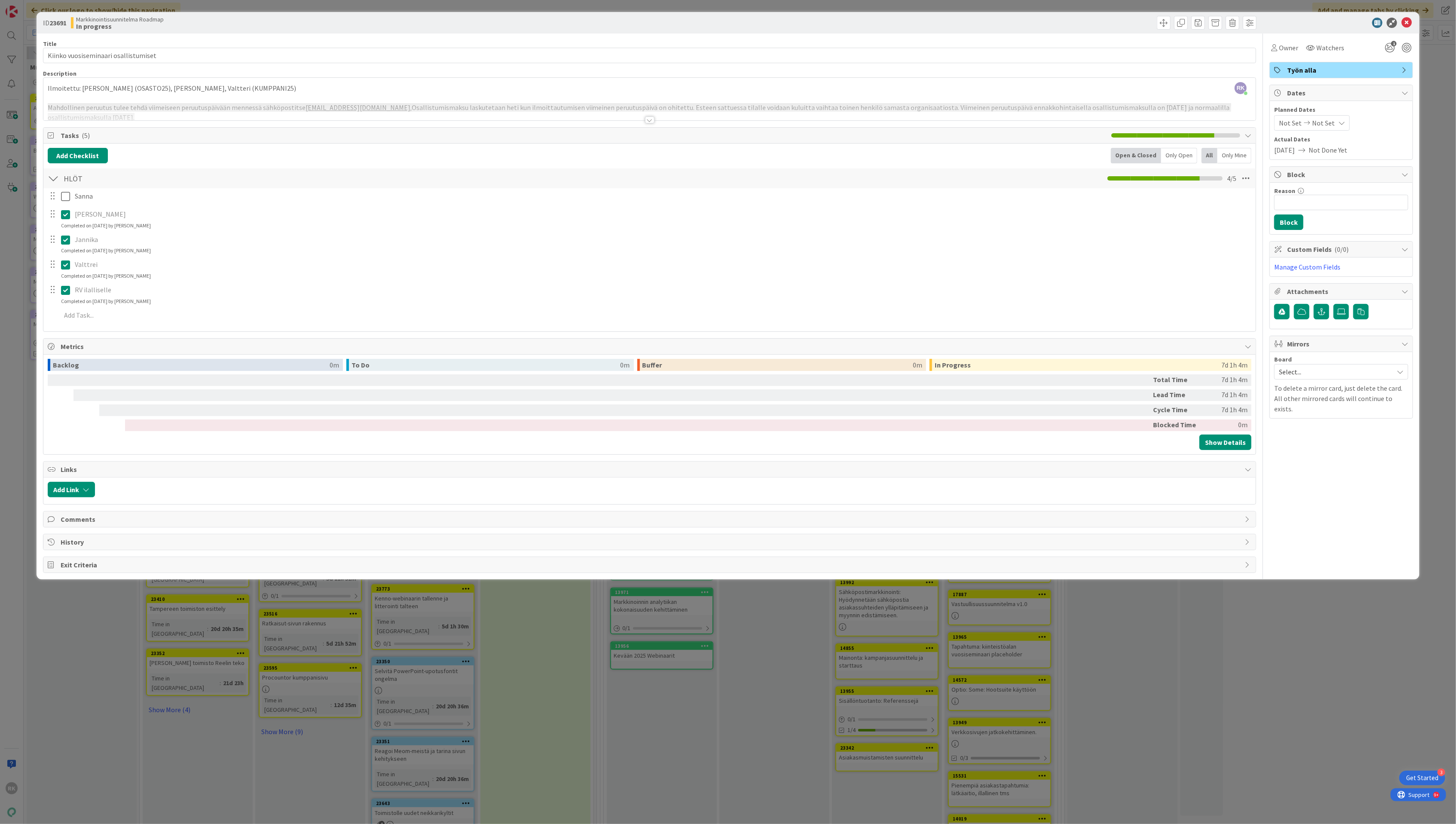
click at [219, 114] on div at bounding box center [650, 109] width 1213 height 22
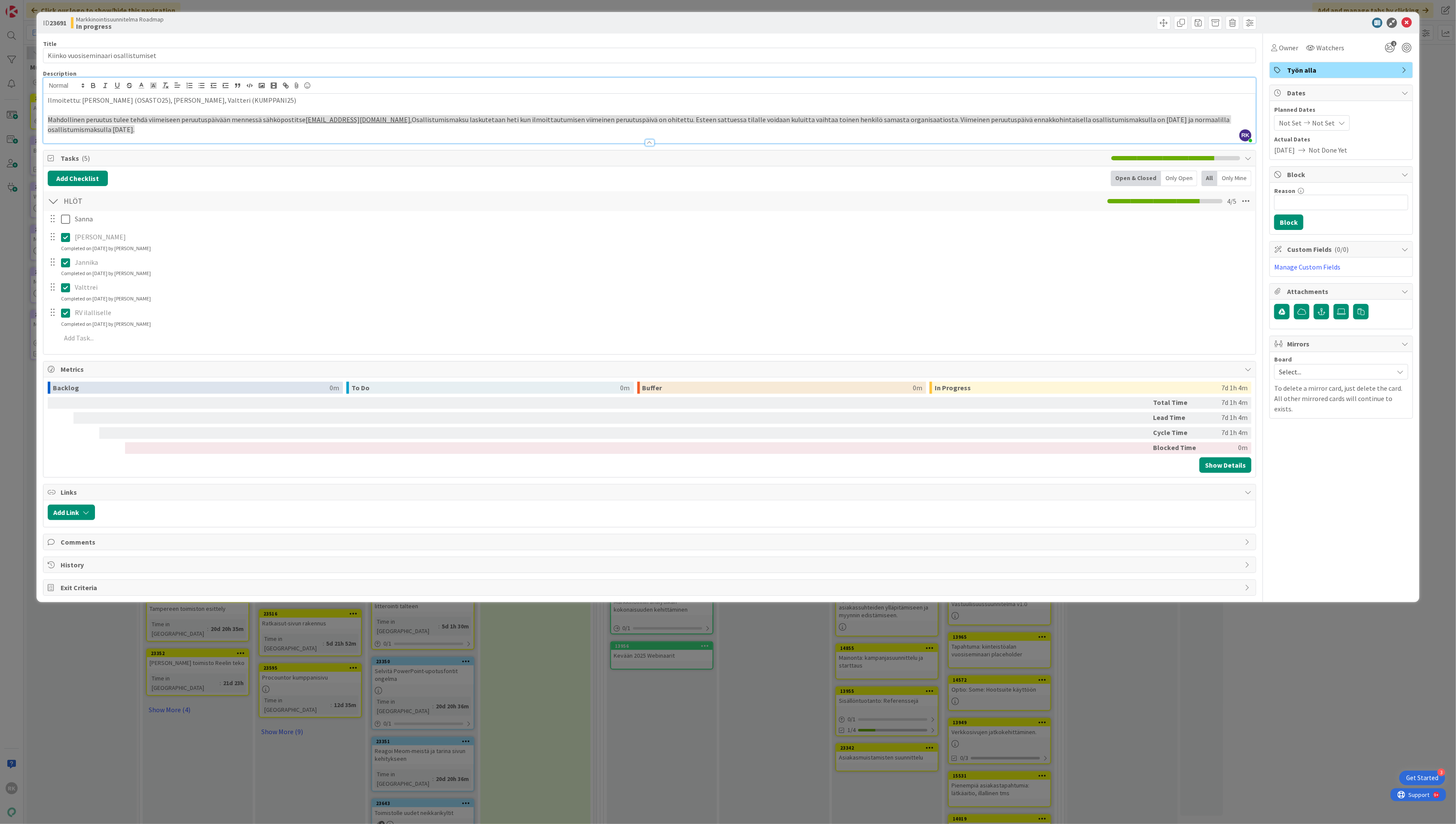
click at [140, 137] on div at bounding box center [650, 138] width 1213 height 9
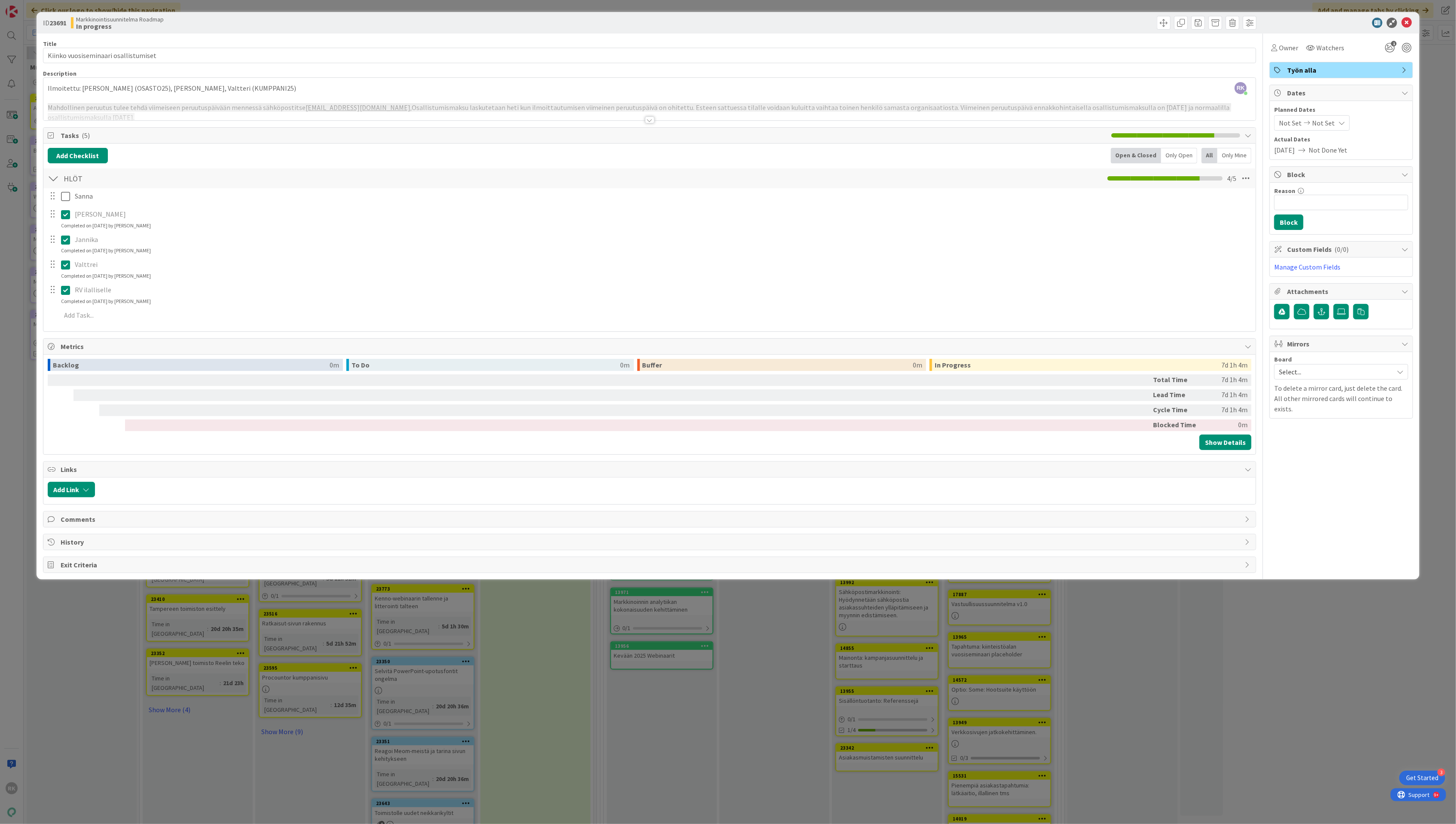
click at [99, 119] on div at bounding box center [650, 109] width 1213 height 22
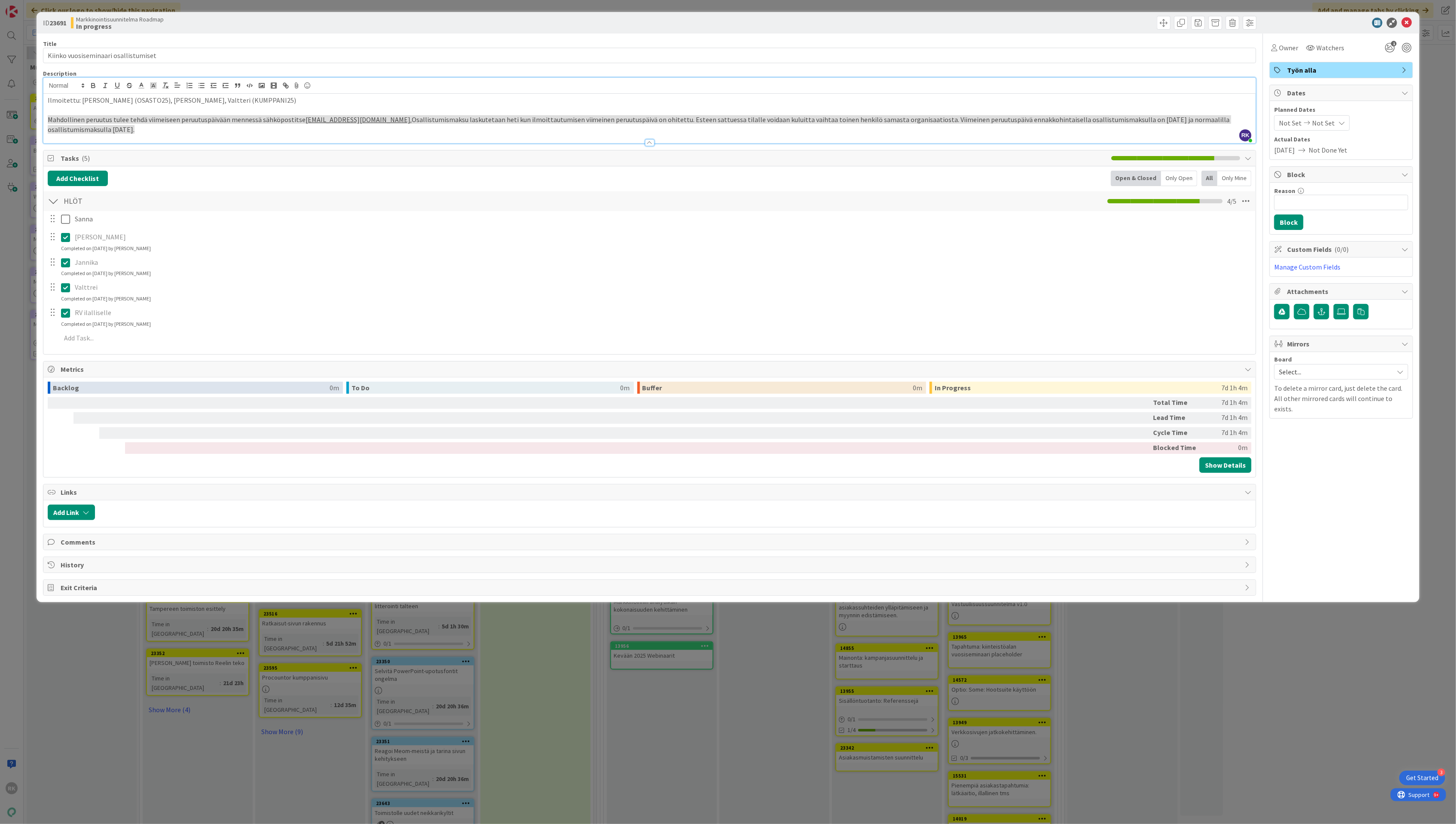
click at [85, 130] on p "Mahdollinen peruutus tulee tehdä viimeiseen peruutuspäivään mennessä sähköposti…" at bounding box center [649, 124] width 1204 height 19
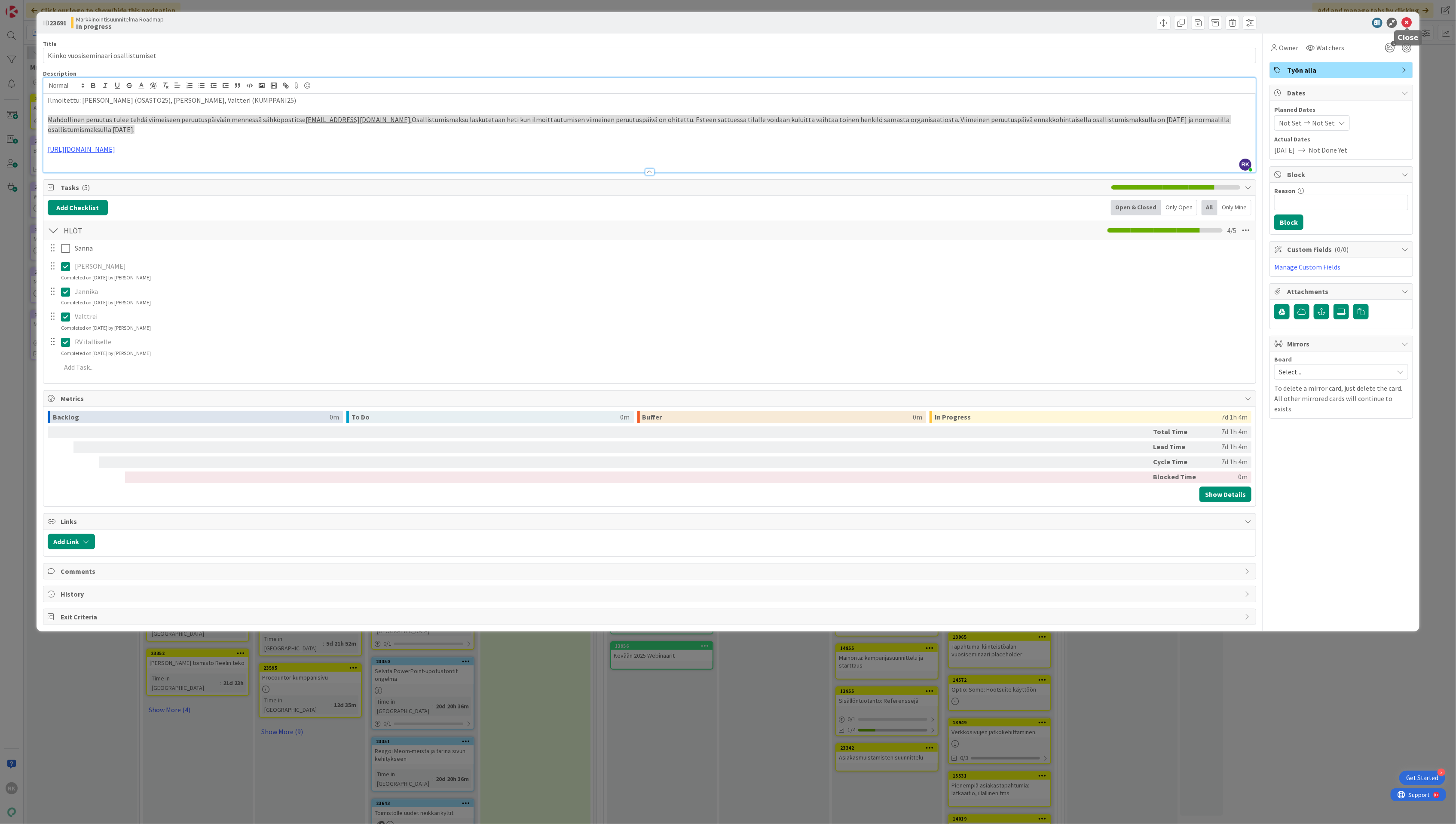
click at [1407, 24] on icon at bounding box center [1406, 22] width 10 height 10
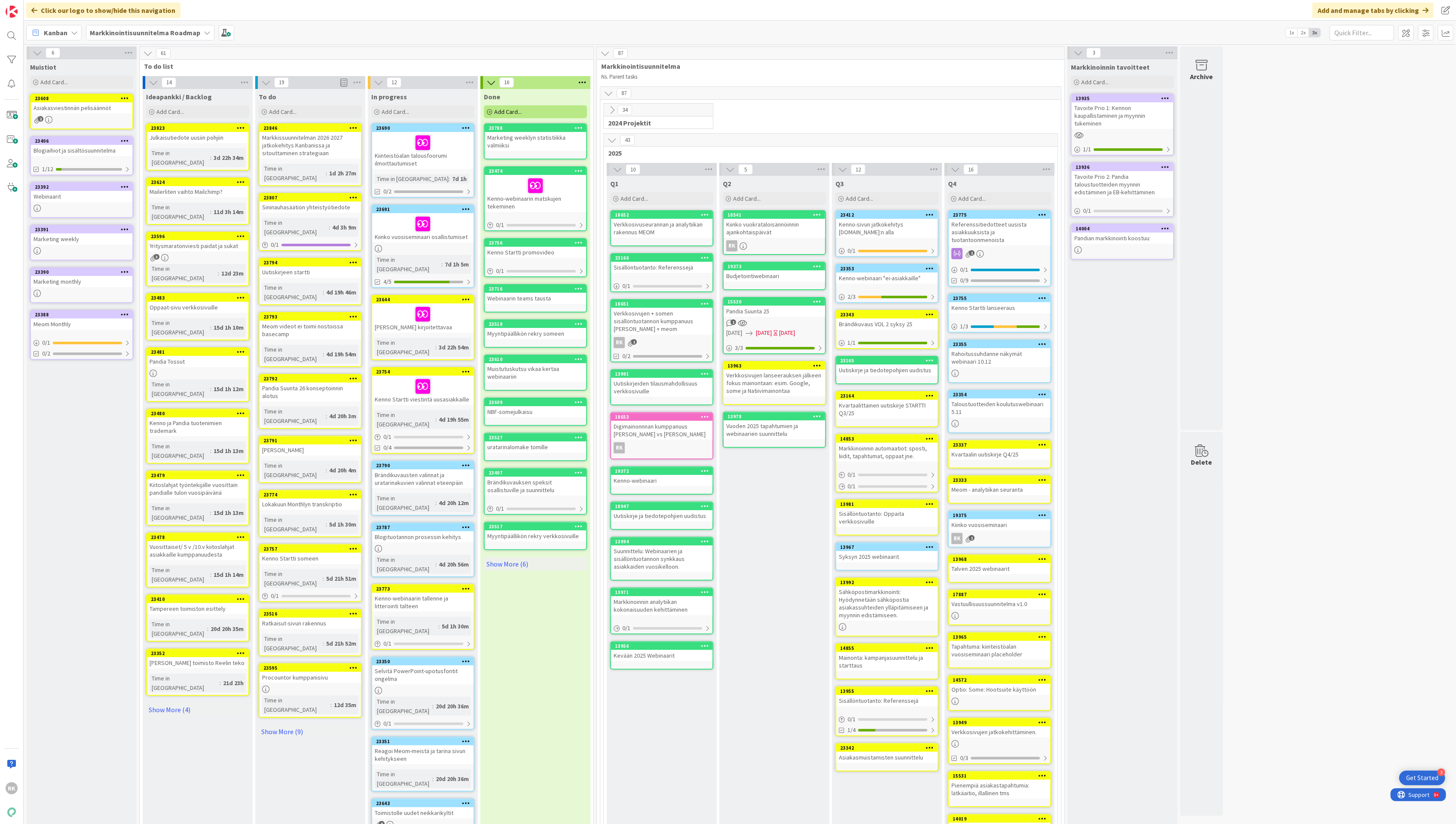
click at [441, 239] on div "Kiinko vuosiseminaari osallistumiset" at bounding box center [422, 227] width 101 height 29
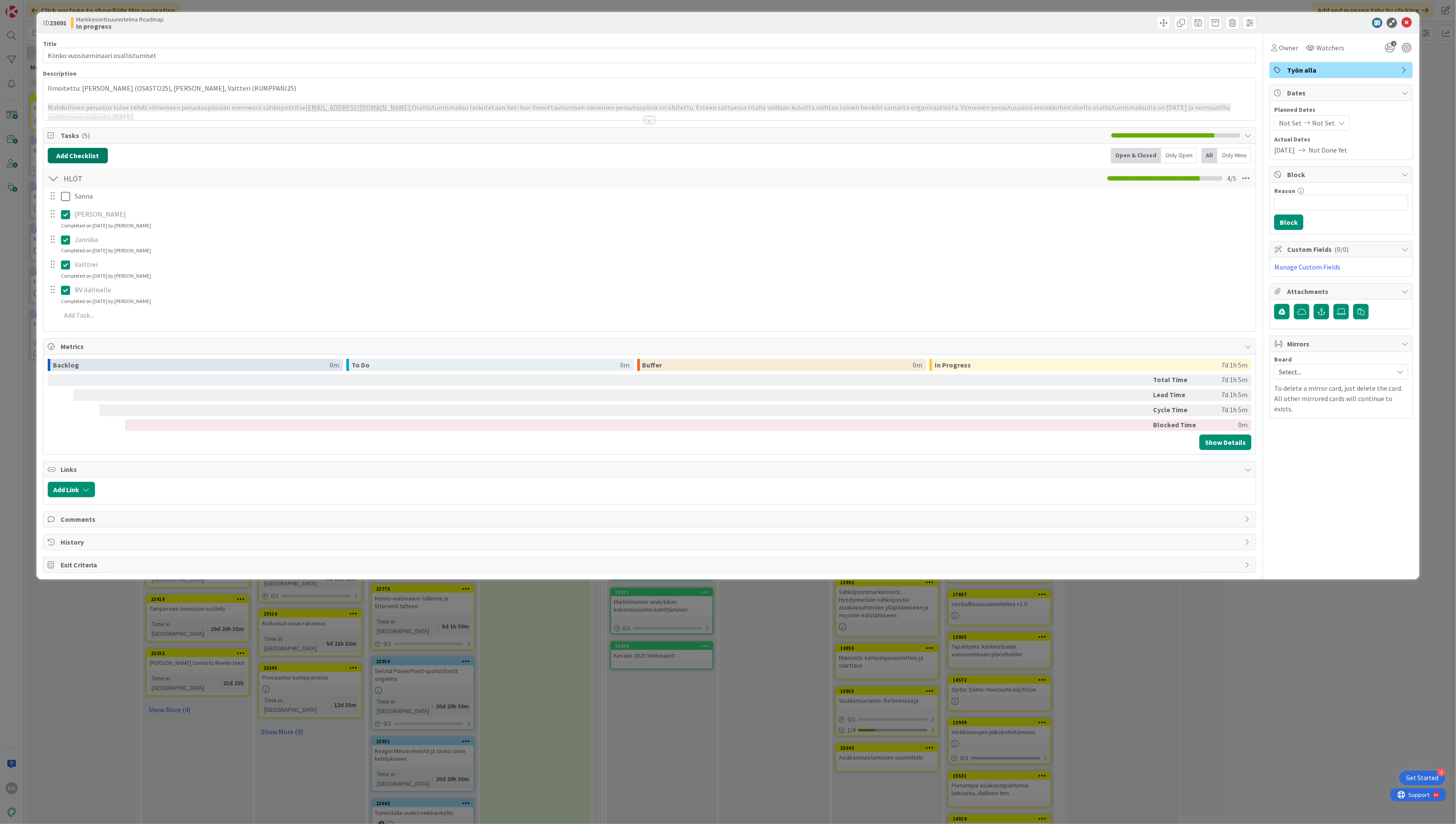
click at [84, 161] on button "Add Checklist" at bounding box center [77, 155] width 60 height 15
type input "Majoitukset"
click at [63, 222] on button "Add" at bounding box center [63, 217] width 22 height 15
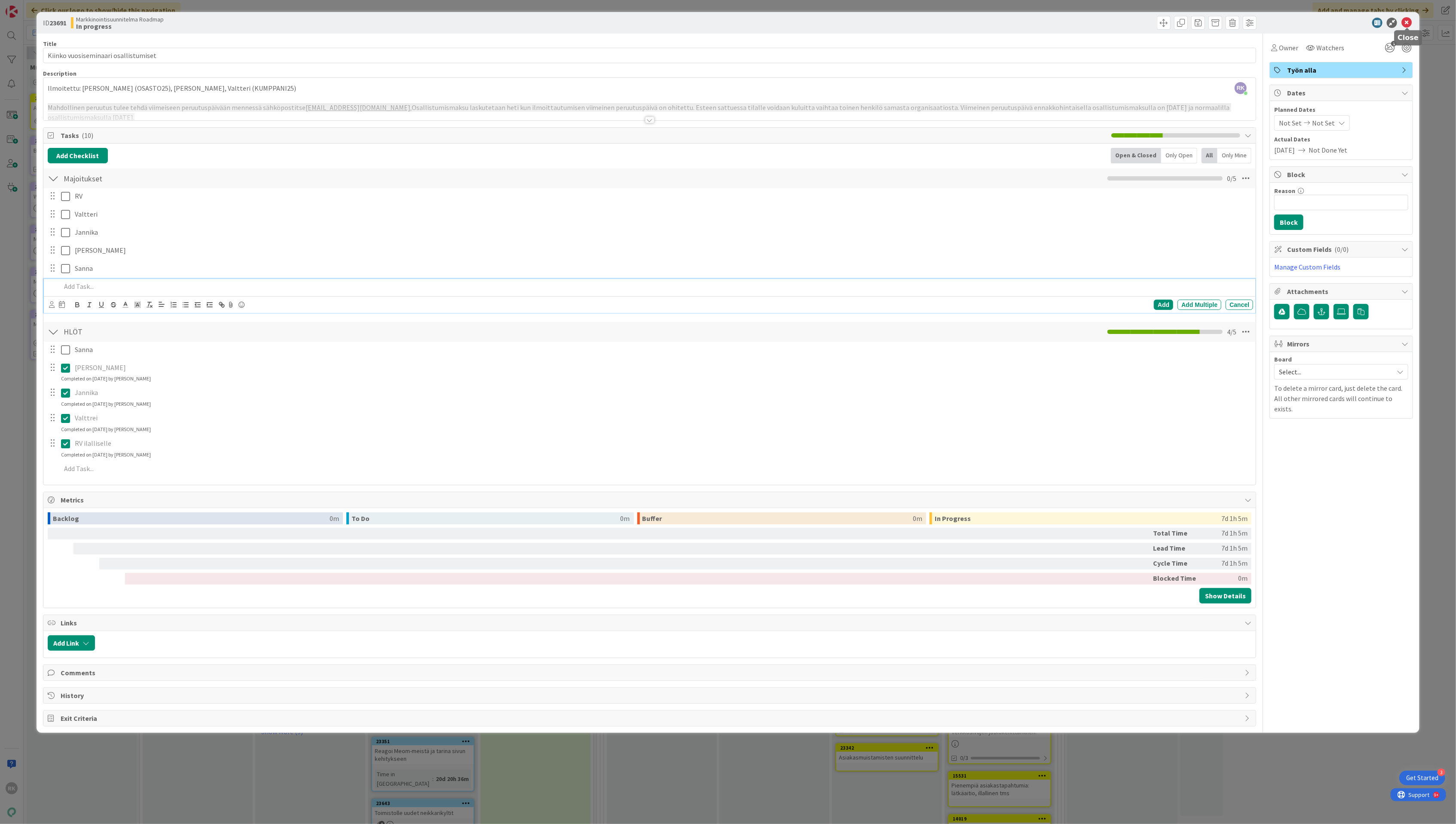
click at [1407, 27] on icon at bounding box center [1406, 22] width 10 height 10
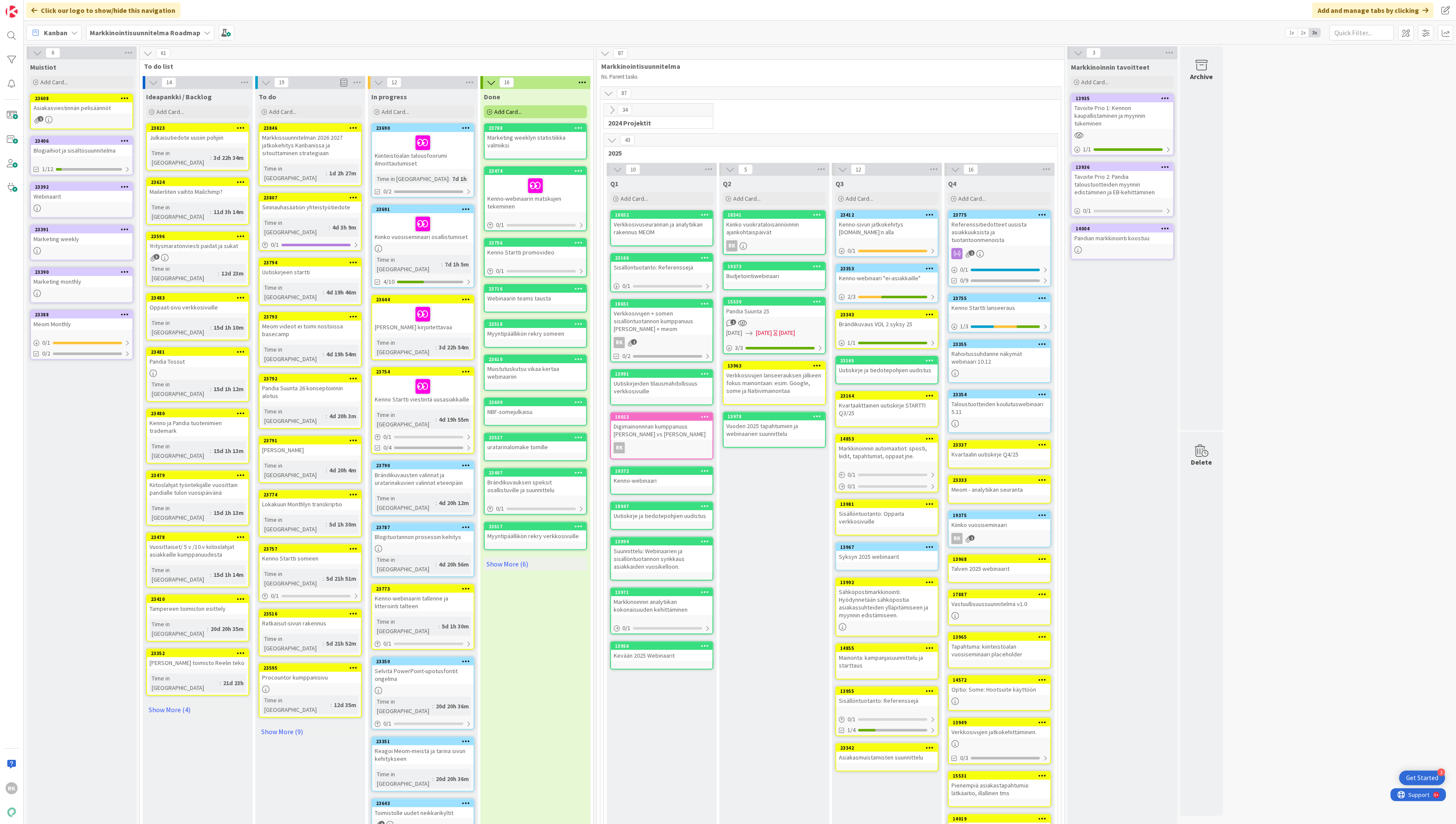
click at [453, 151] on div at bounding box center [423, 142] width 96 height 18
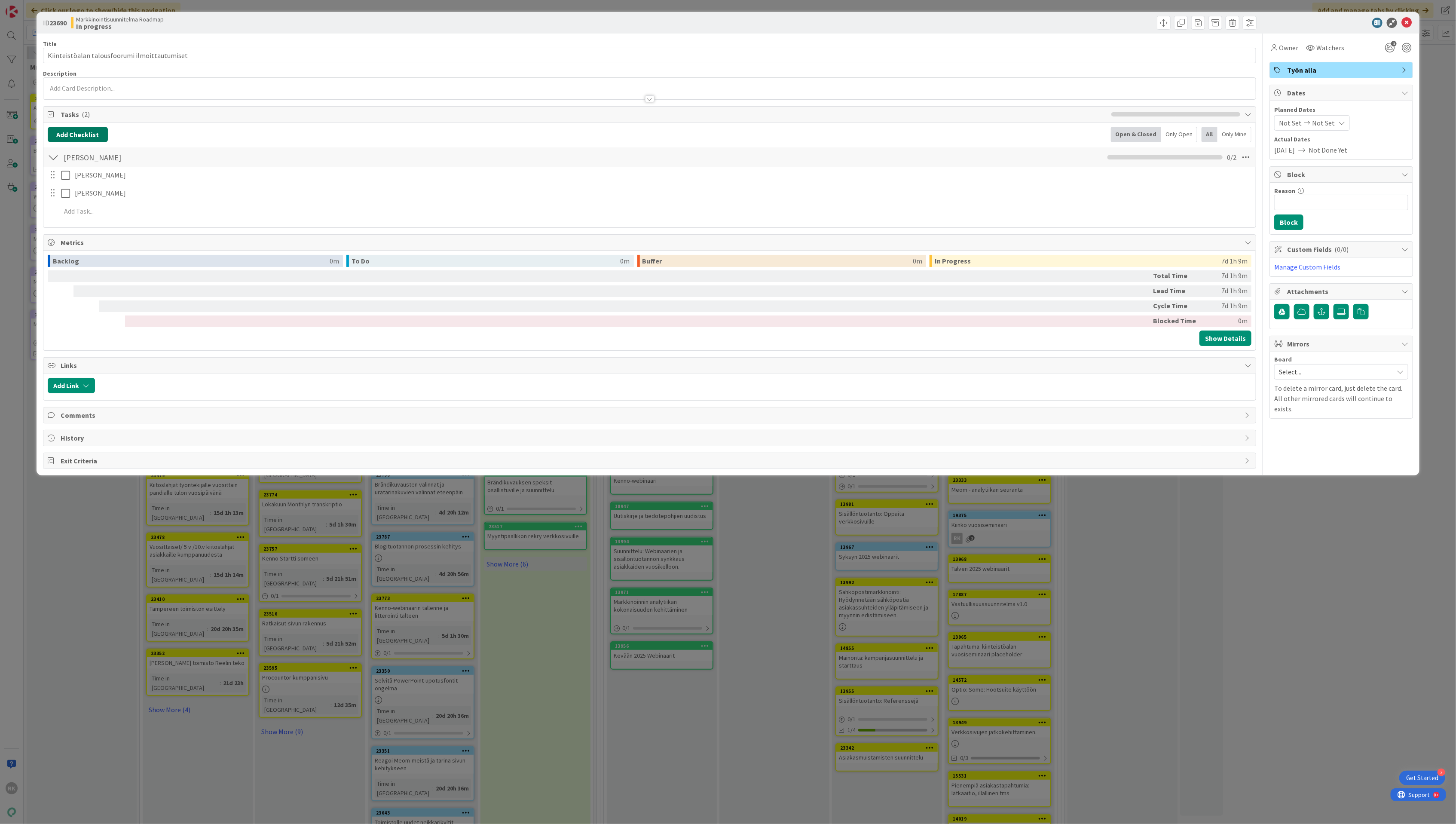
click at [84, 132] on button "Add Checklist" at bounding box center [77, 134] width 60 height 15
type input "Majoitukset"
click at [71, 210] on div "Checklist Name (needed before adding tasks) 11 / 64 Majoitukset Add Load templa…" at bounding box center [119, 189] width 133 height 57
click at [69, 194] on button "Add" at bounding box center [63, 195] width 22 height 15
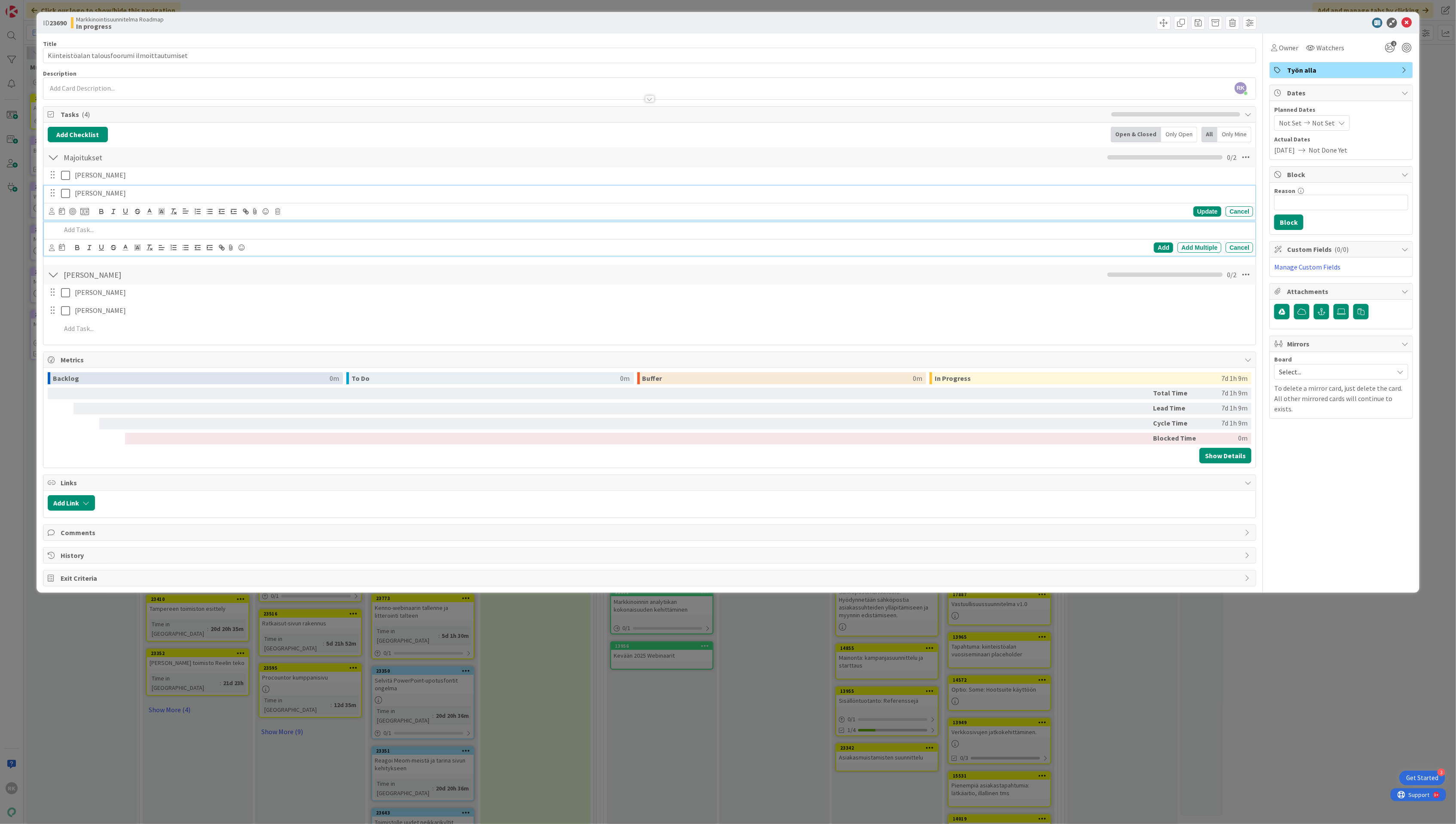
click at [66, 195] on icon at bounding box center [65, 193] width 9 height 10
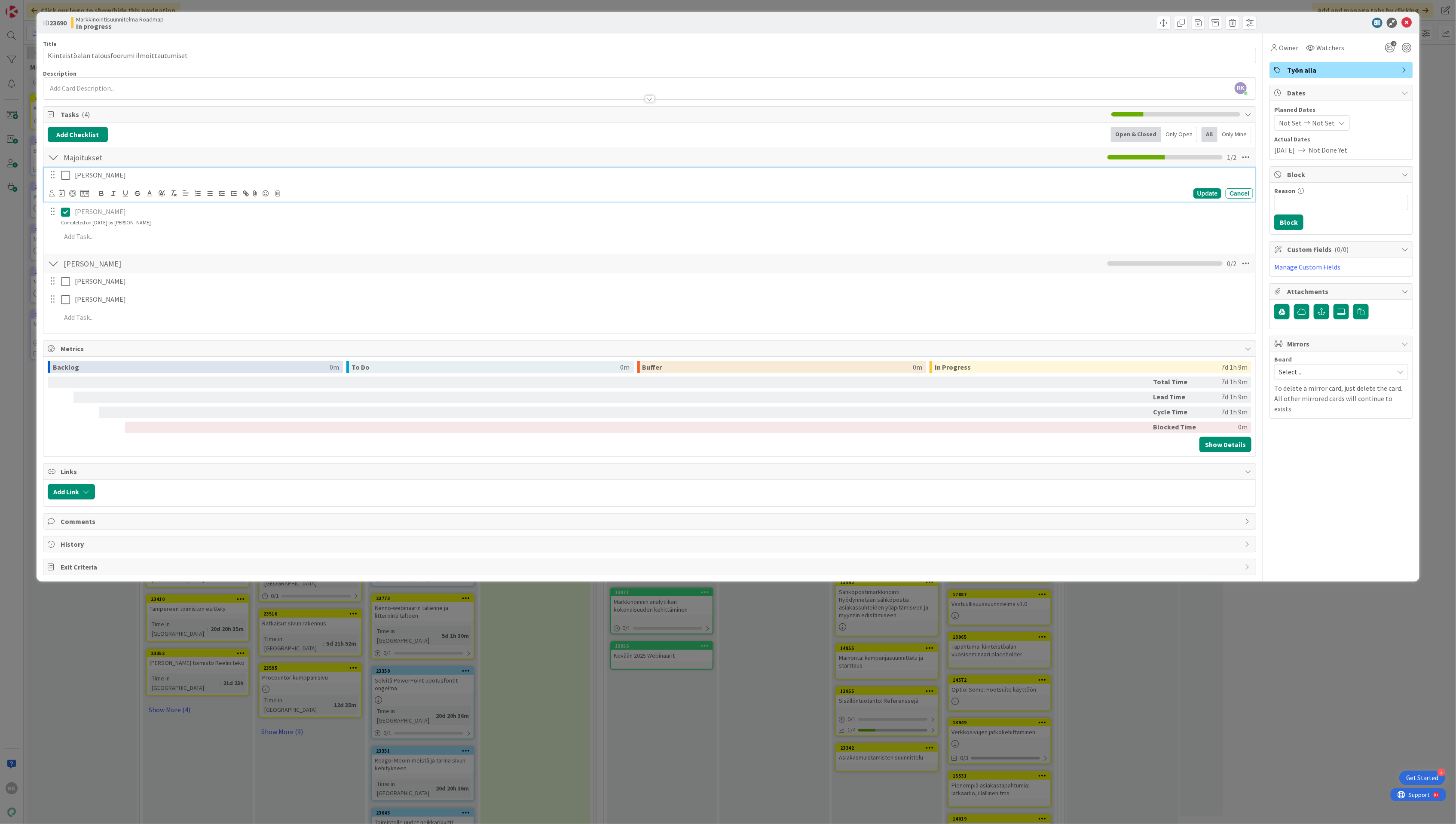
click at [66, 176] on icon at bounding box center [65, 175] width 9 height 10
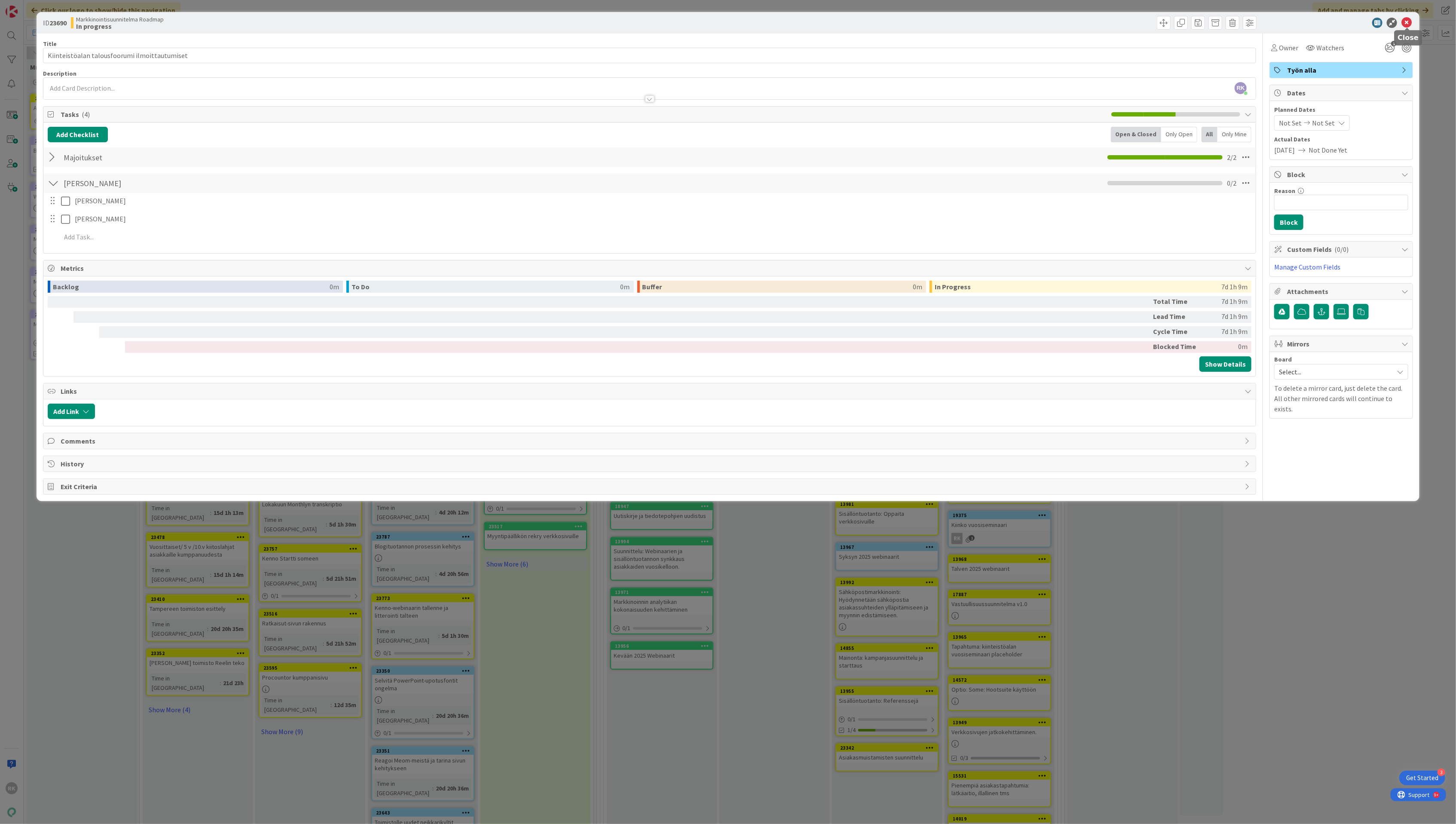
click at [1405, 24] on icon at bounding box center [1406, 22] width 10 height 10
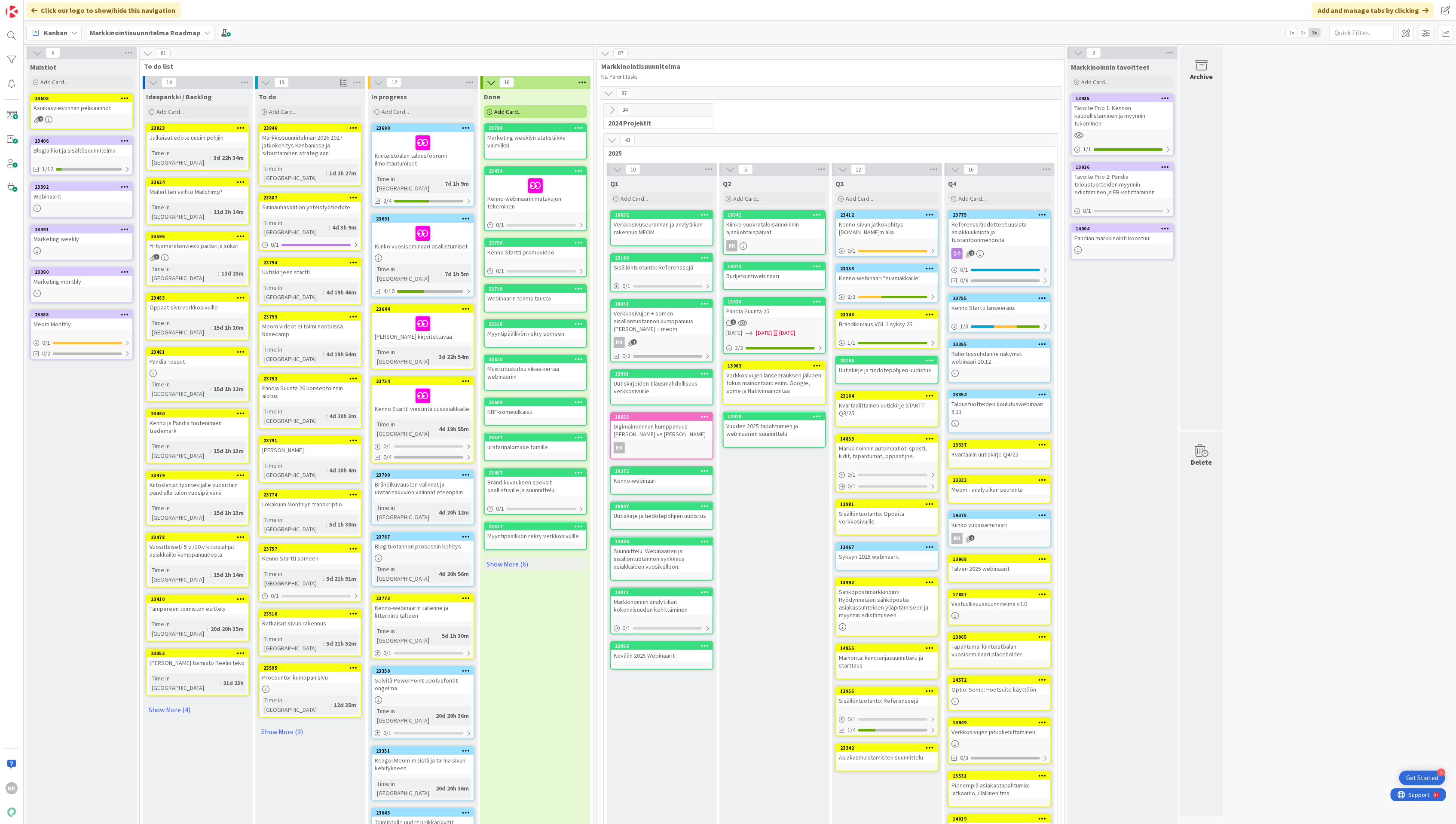
click at [442, 243] on div "23691 Kiinko vuosiseminaari osallistumiset Time in [GEOGRAPHIC_DATA] : 7d 1h 5m…" at bounding box center [422, 255] width 103 height 84
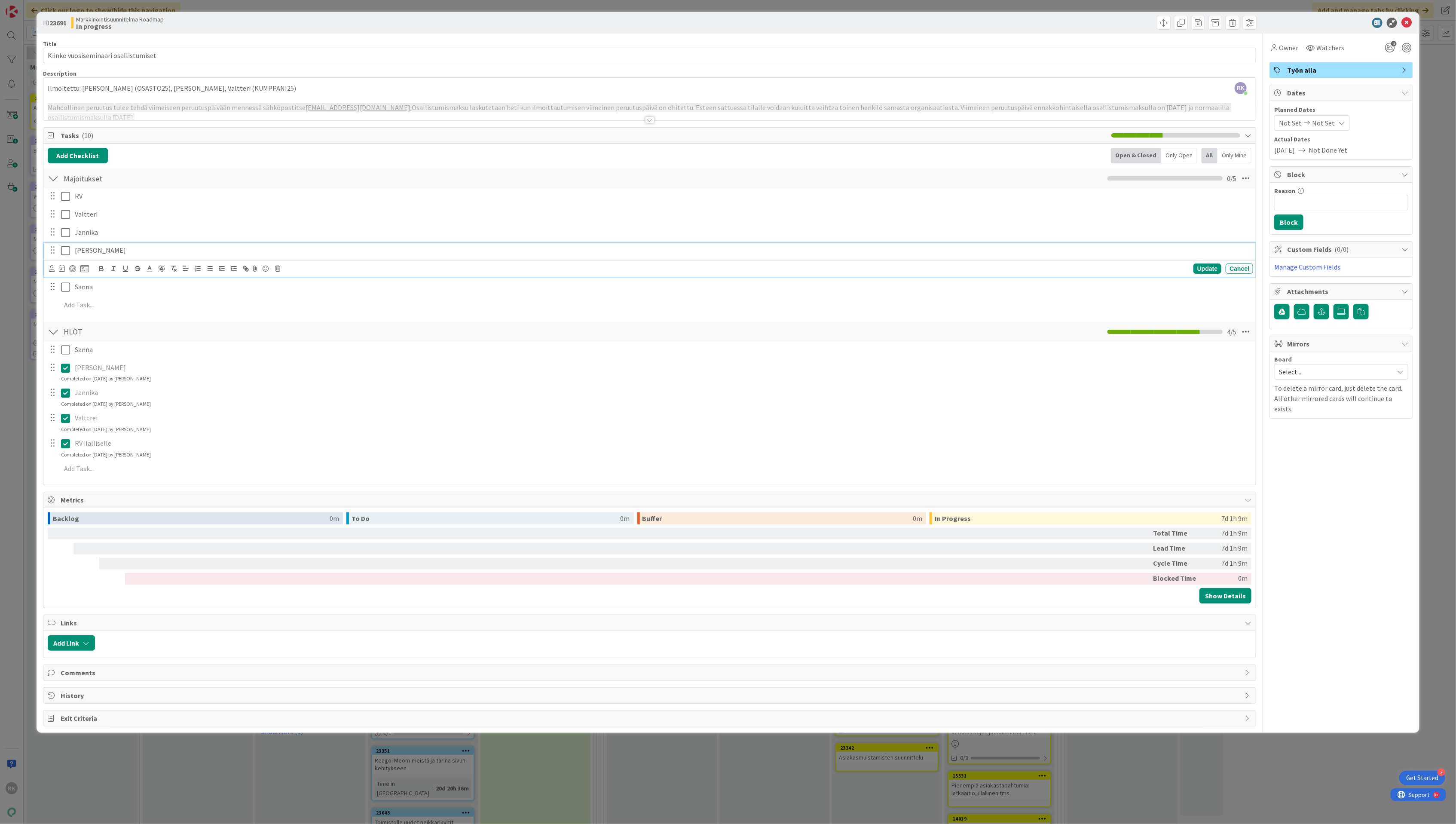
click at [65, 249] on icon at bounding box center [65, 250] width 9 height 10
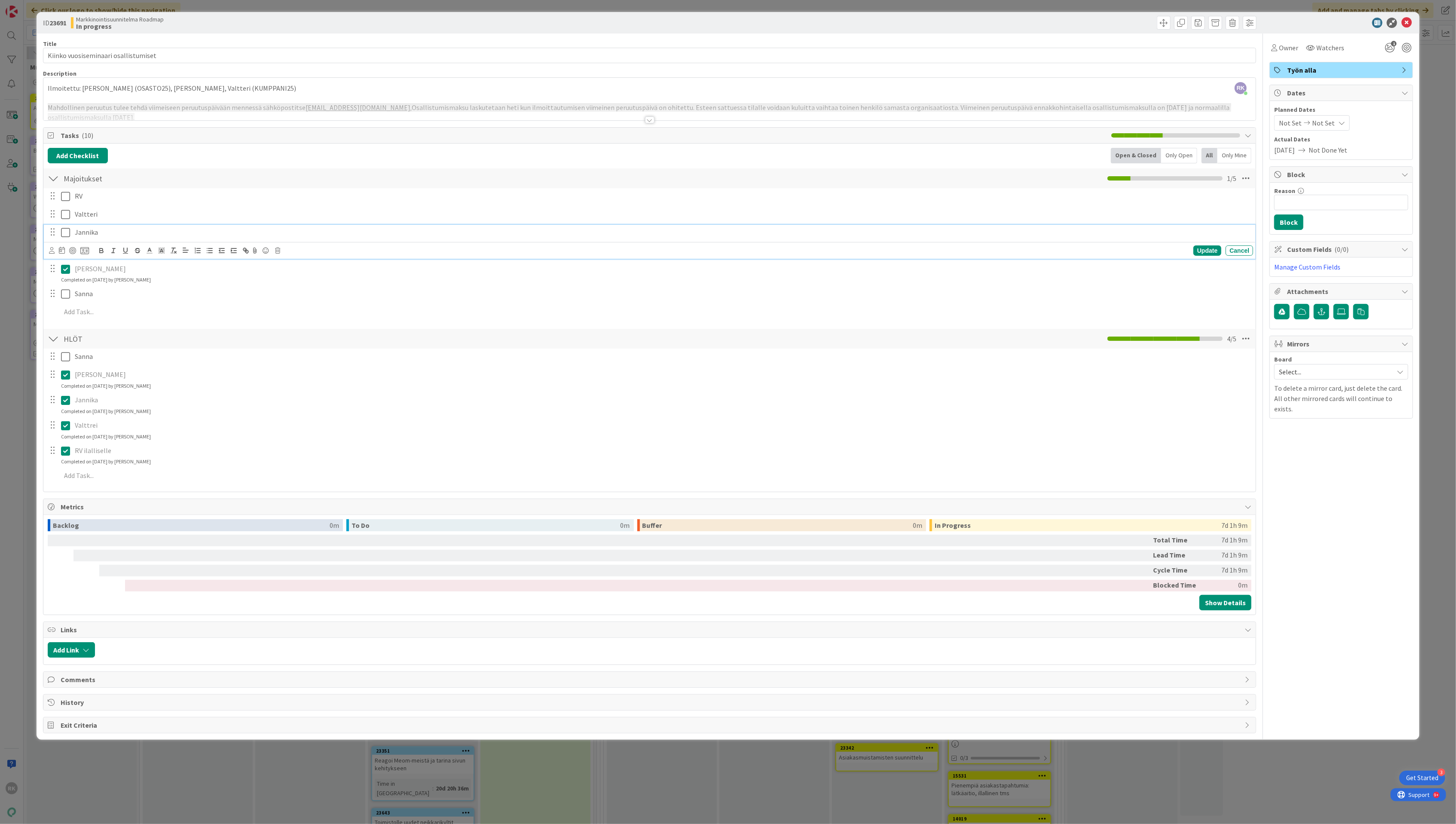
click at [67, 237] on icon at bounding box center [65, 232] width 9 height 10
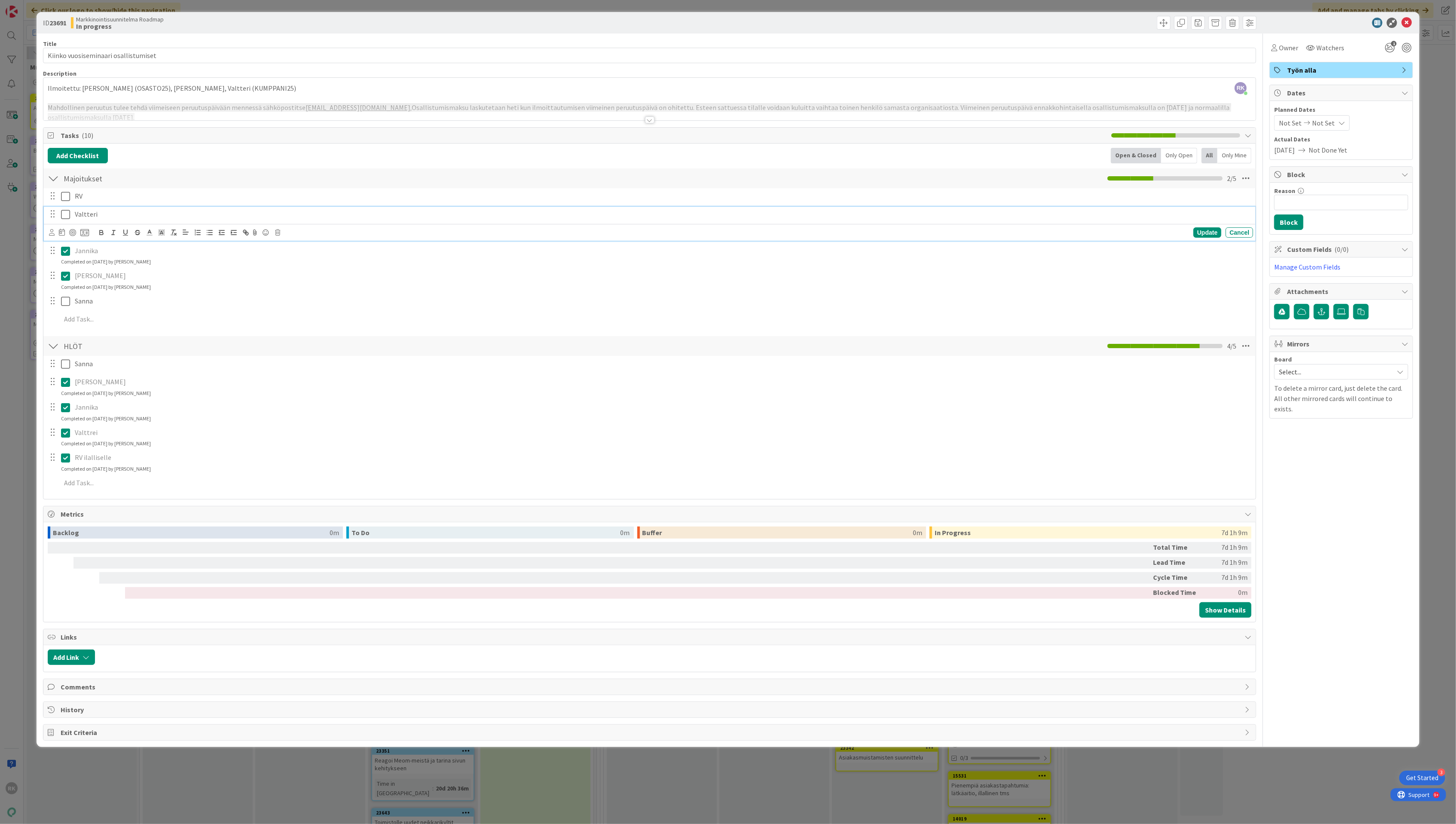
click at [67, 219] on icon at bounding box center [65, 214] width 9 height 10
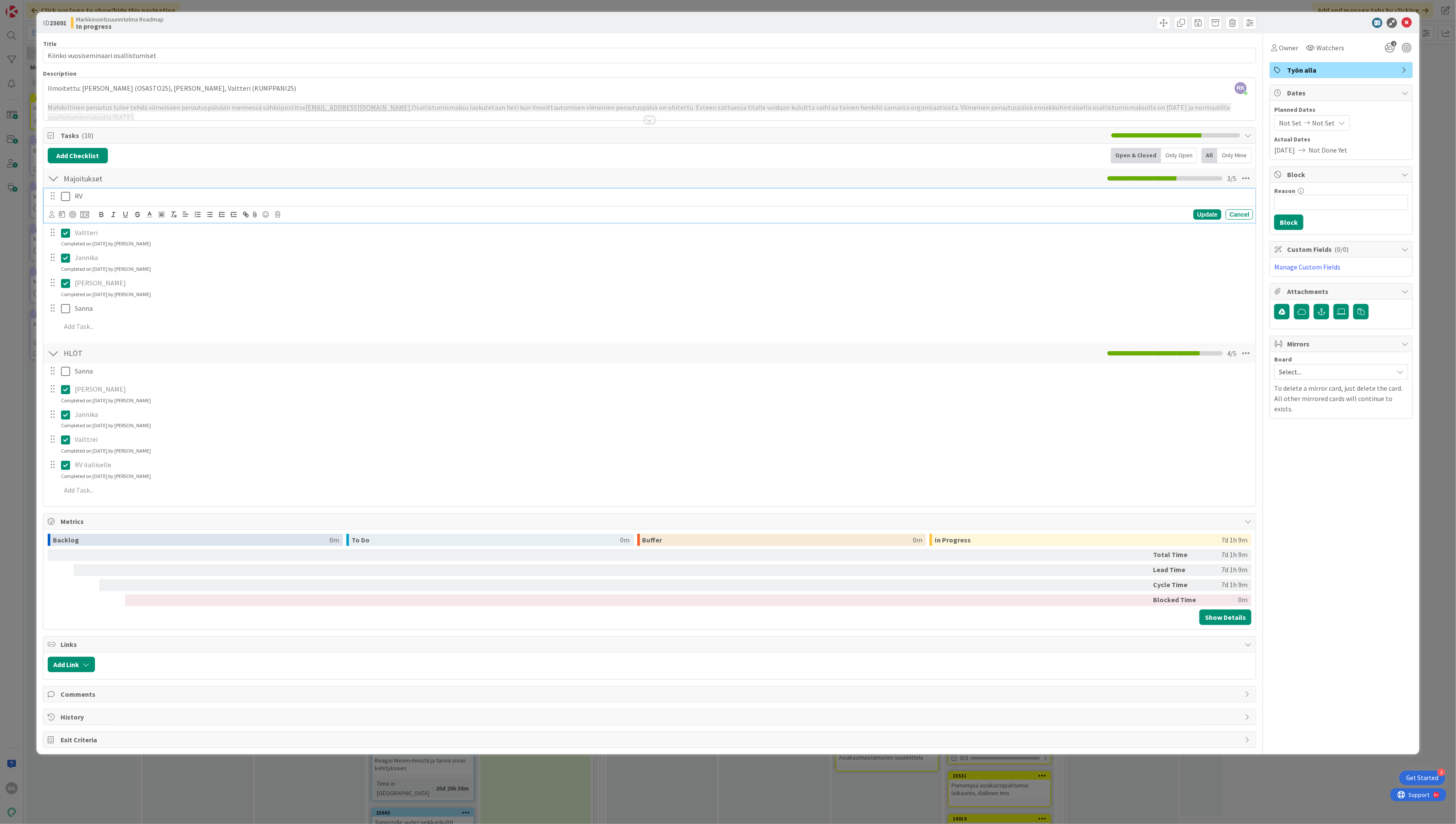
click at [71, 201] on button at bounding box center [66, 196] width 10 height 14
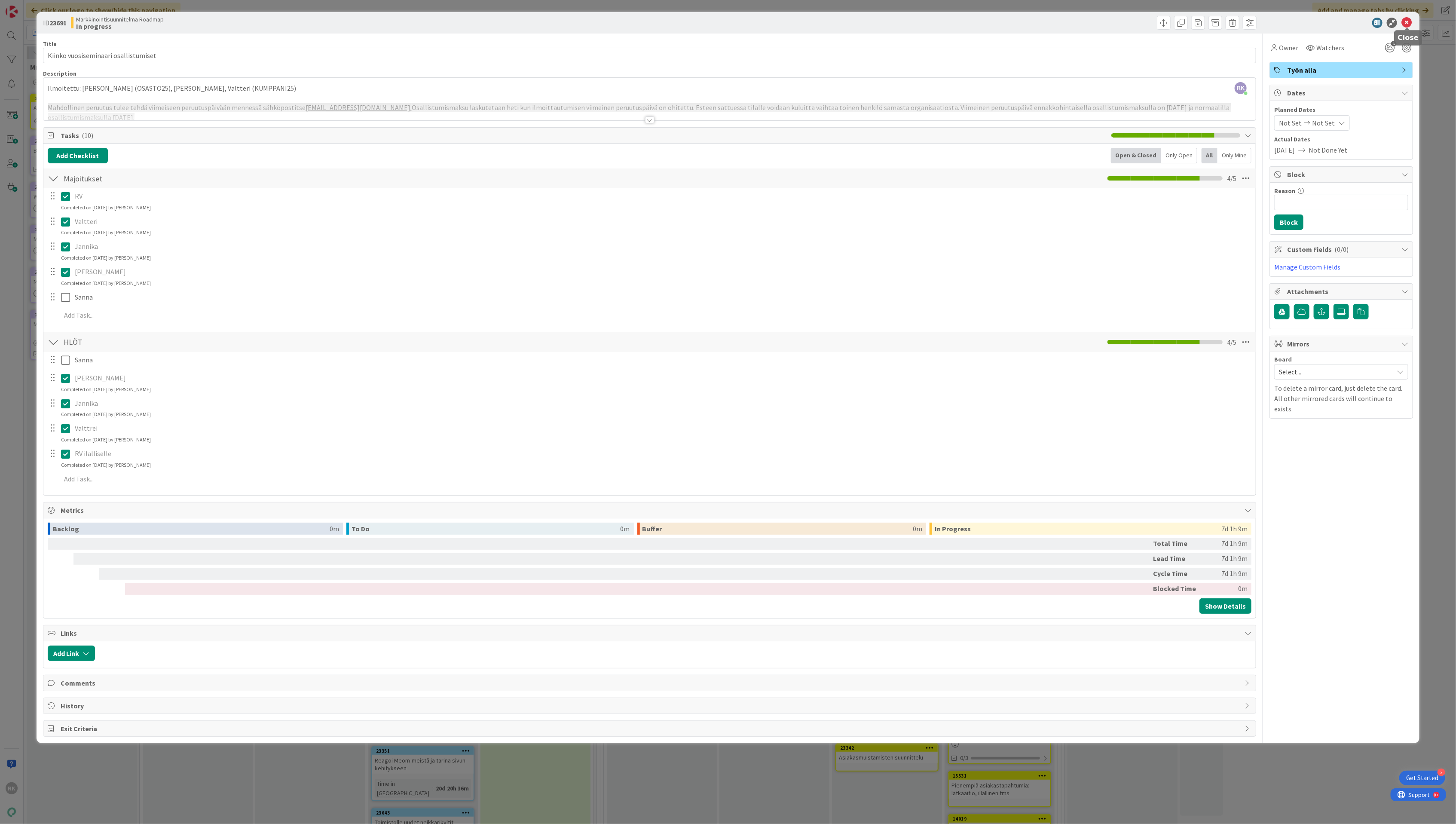
click at [1411, 23] on icon at bounding box center [1406, 22] width 10 height 10
